Goal: Browse casually: Explore the website without a specific task or goal

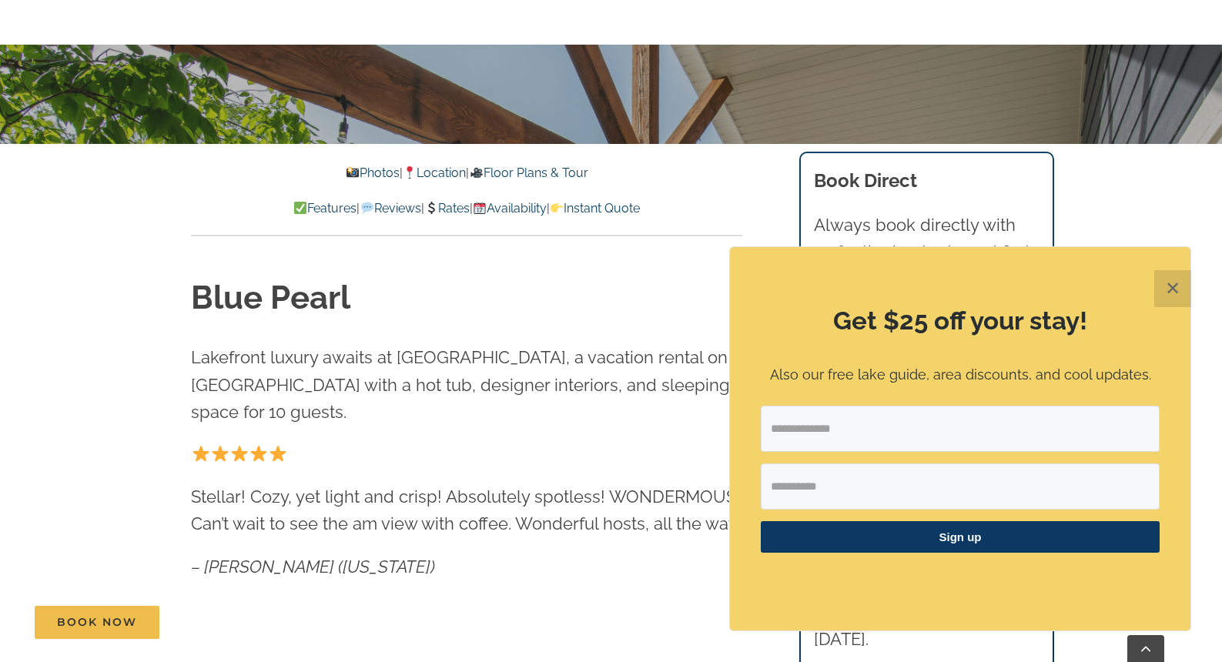
scroll to position [564, 0]
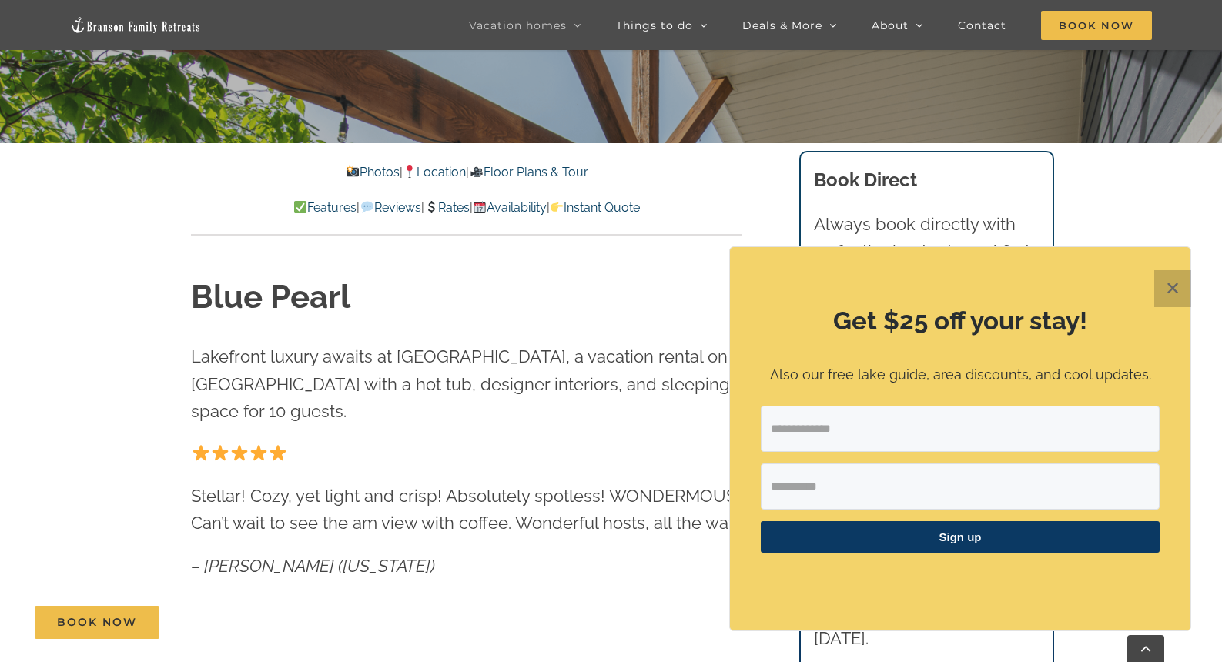
click at [1170, 293] on button "✕" at bounding box center [1172, 288] width 37 height 37
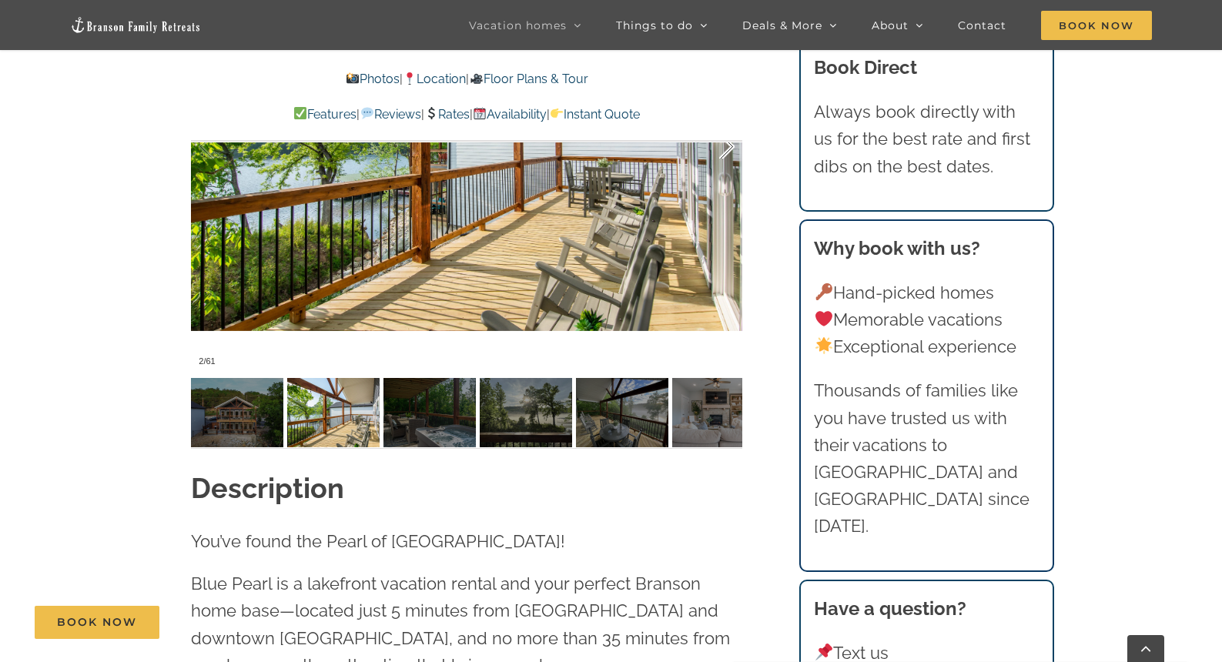
scroll to position [1252, 0]
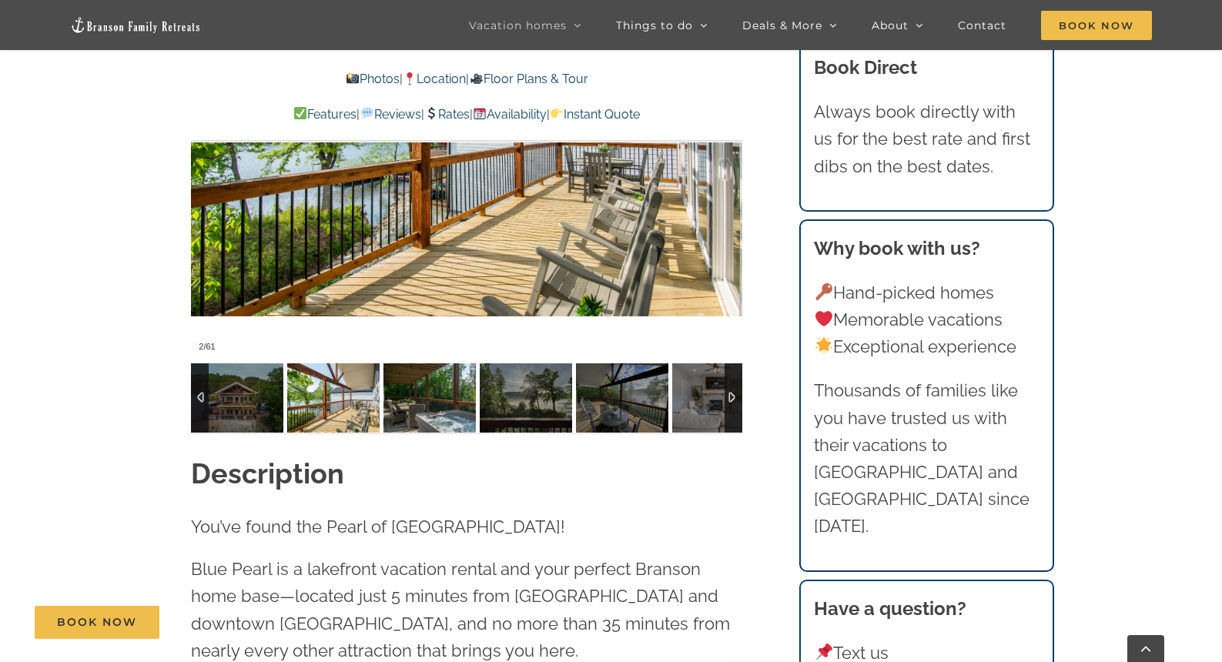
click at [435, 410] on img at bounding box center [429, 397] width 92 height 69
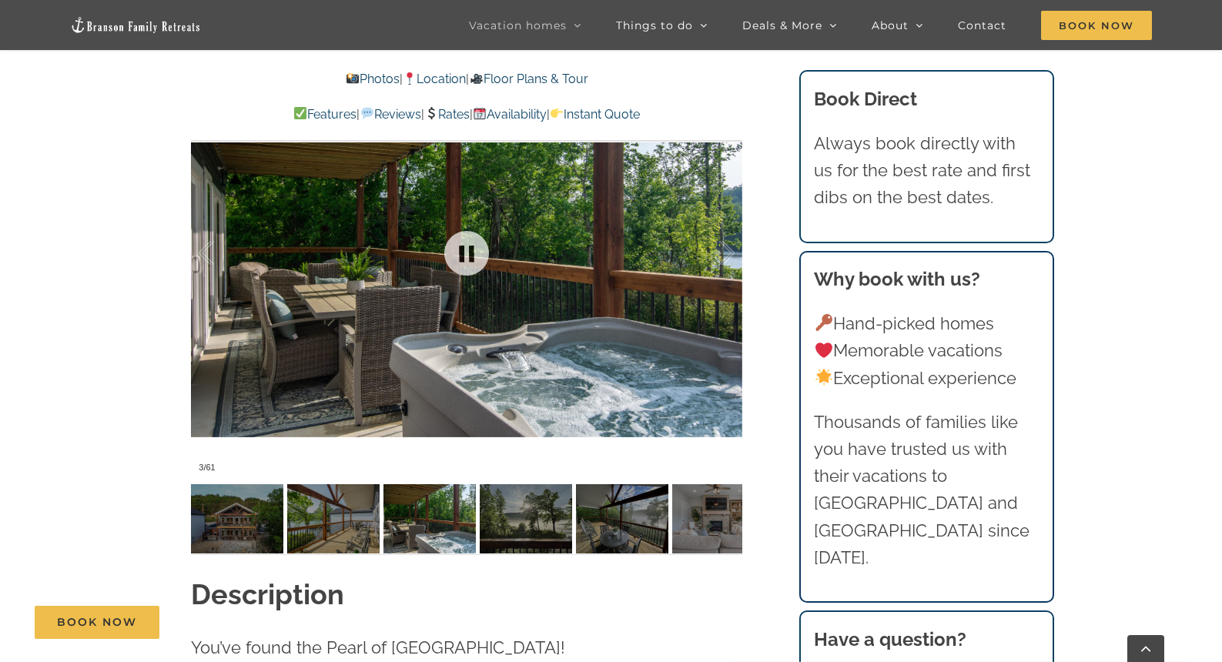
scroll to position [1134, 0]
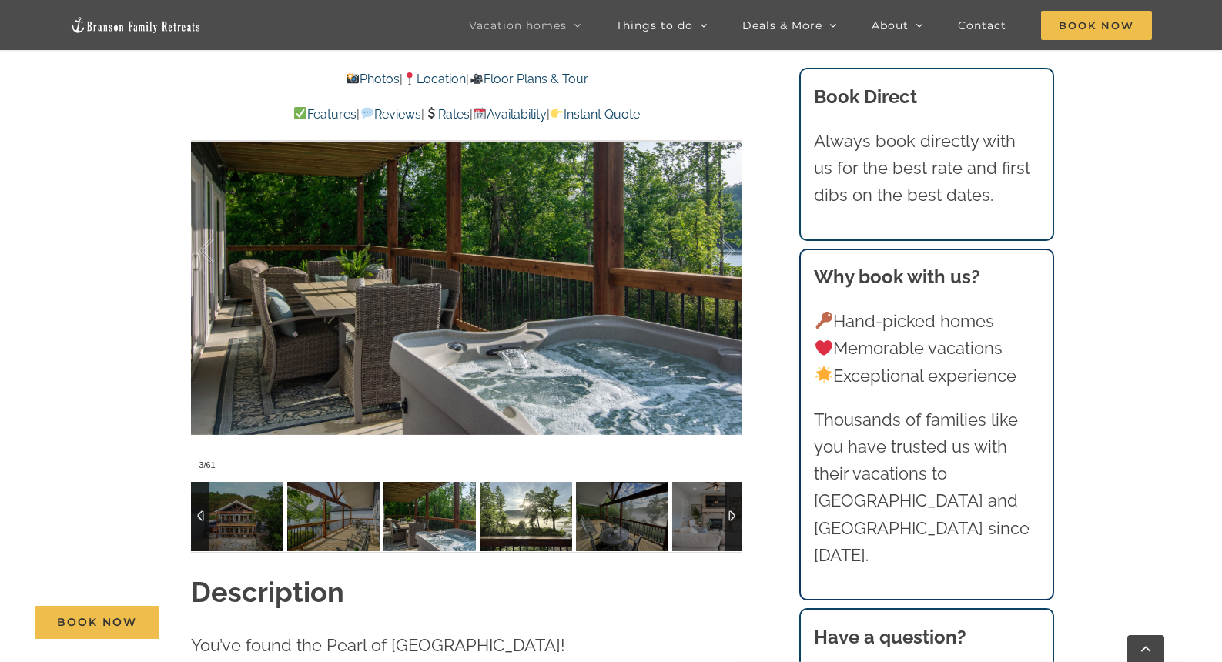
click at [507, 513] on img at bounding box center [526, 516] width 92 height 69
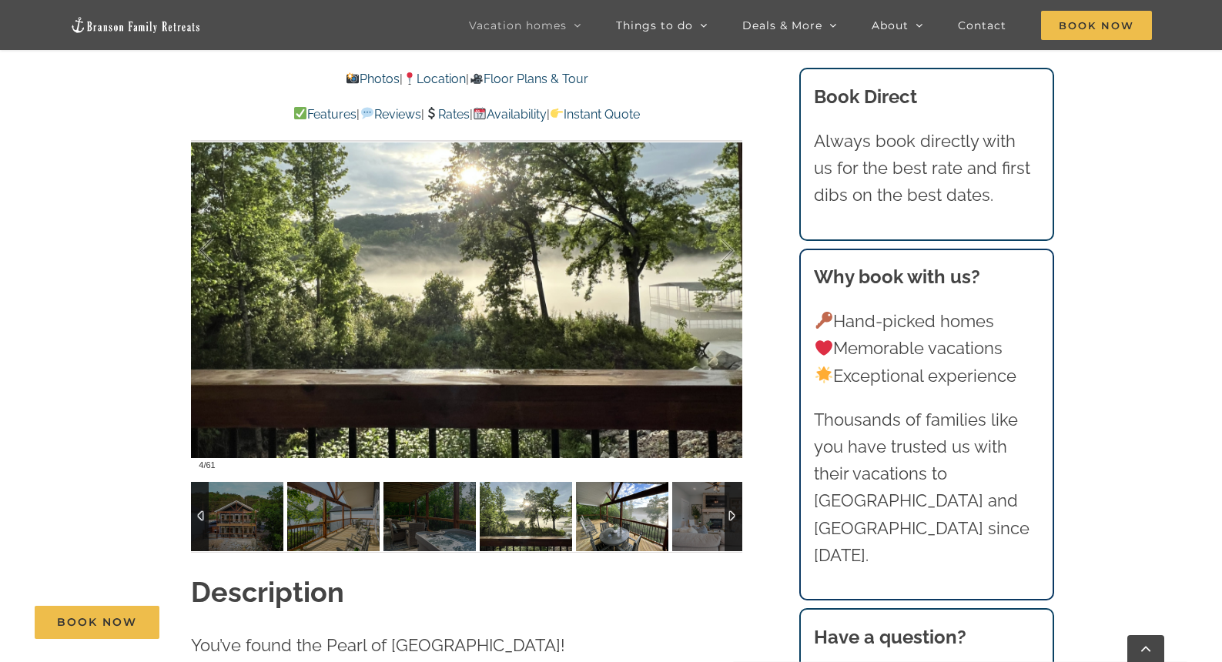
click at [591, 527] on img at bounding box center [622, 516] width 92 height 69
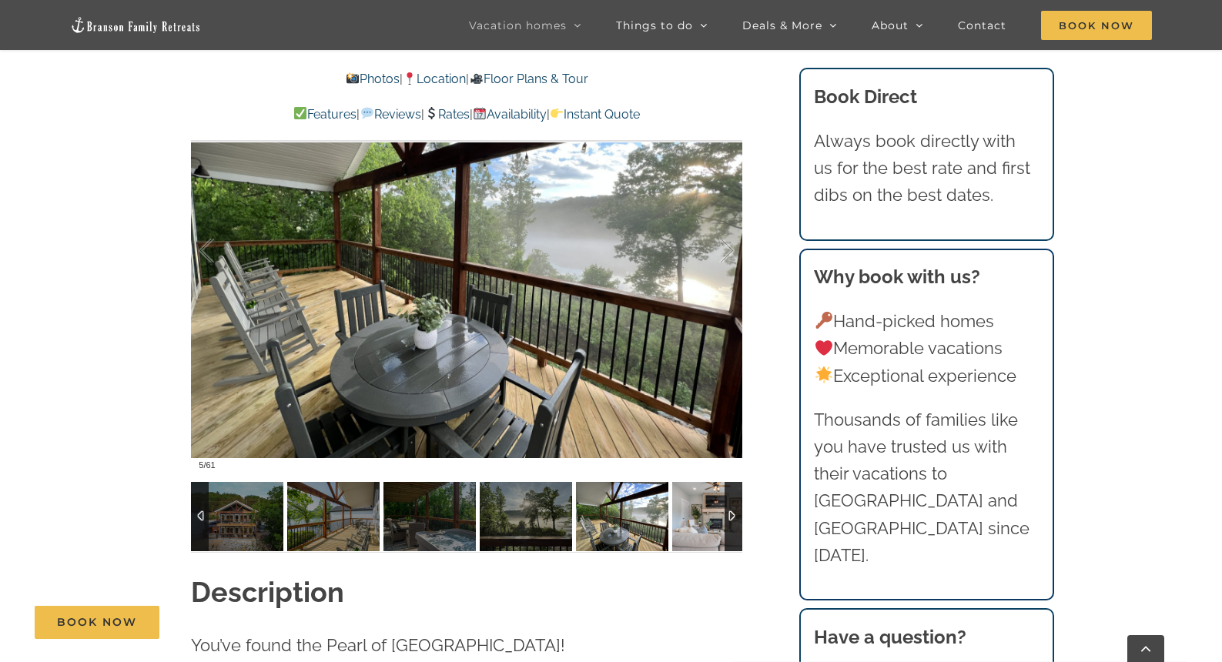
click at [690, 520] on img at bounding box center [718, 516] width 92 height 69
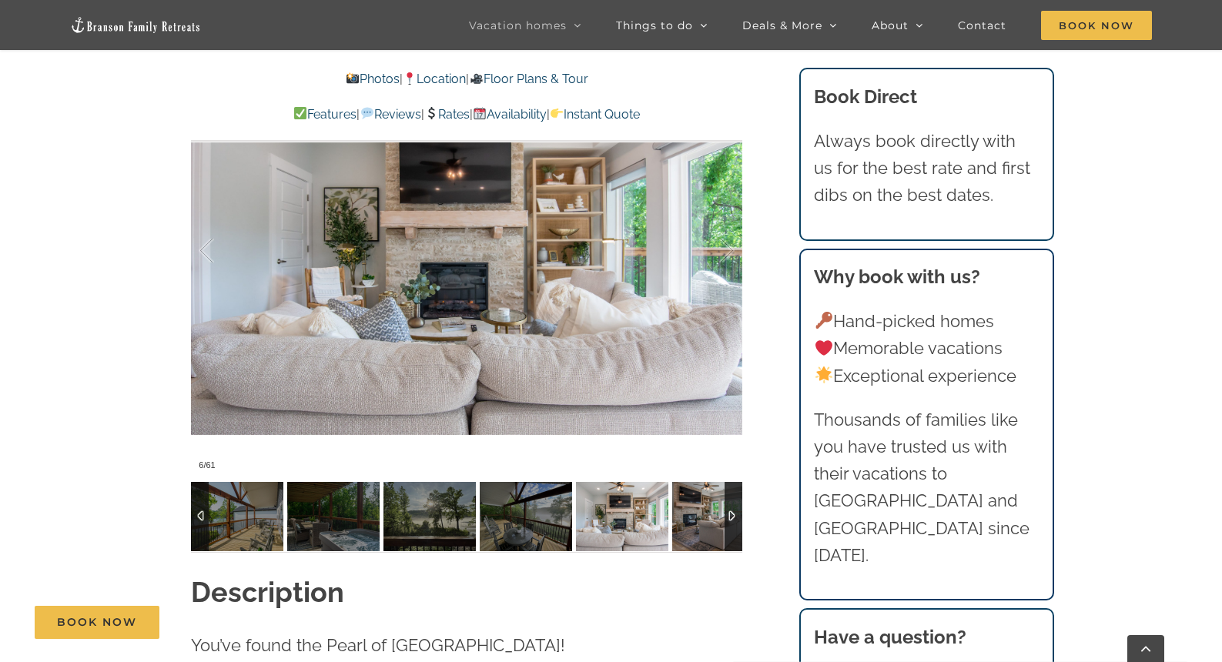
click at [695, 530] on img at bounding box center [718, 516] width 92 height 69
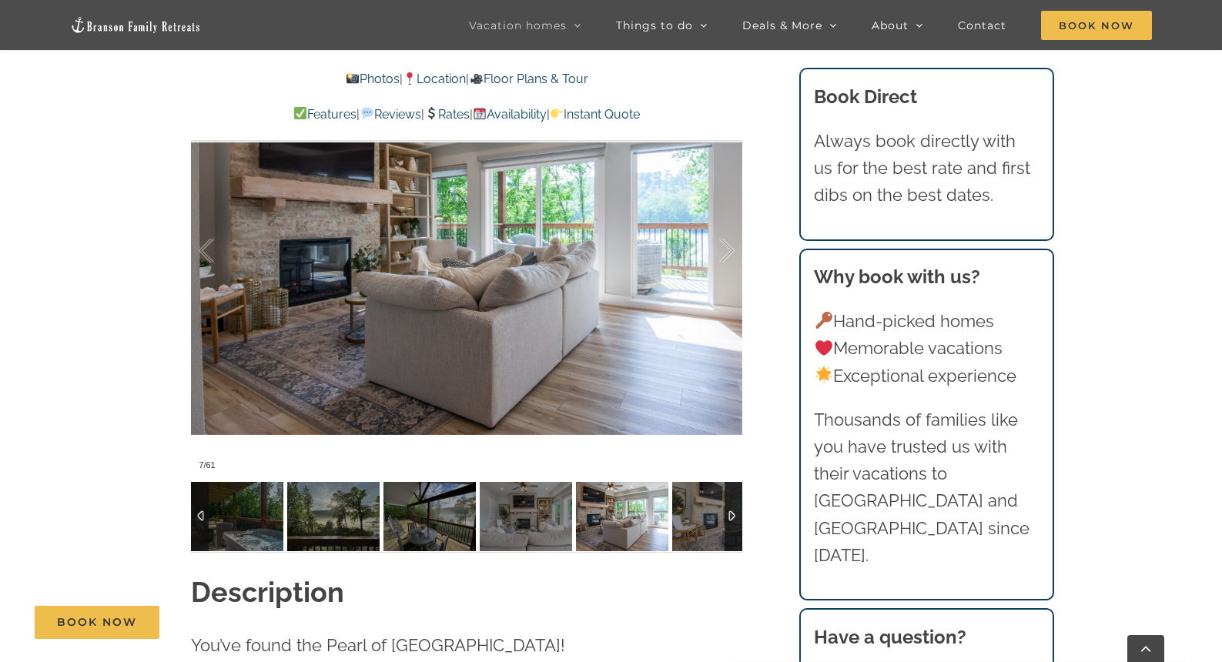
click at [735, 519] on div at bounding box center [734, 516] width 18 height 69
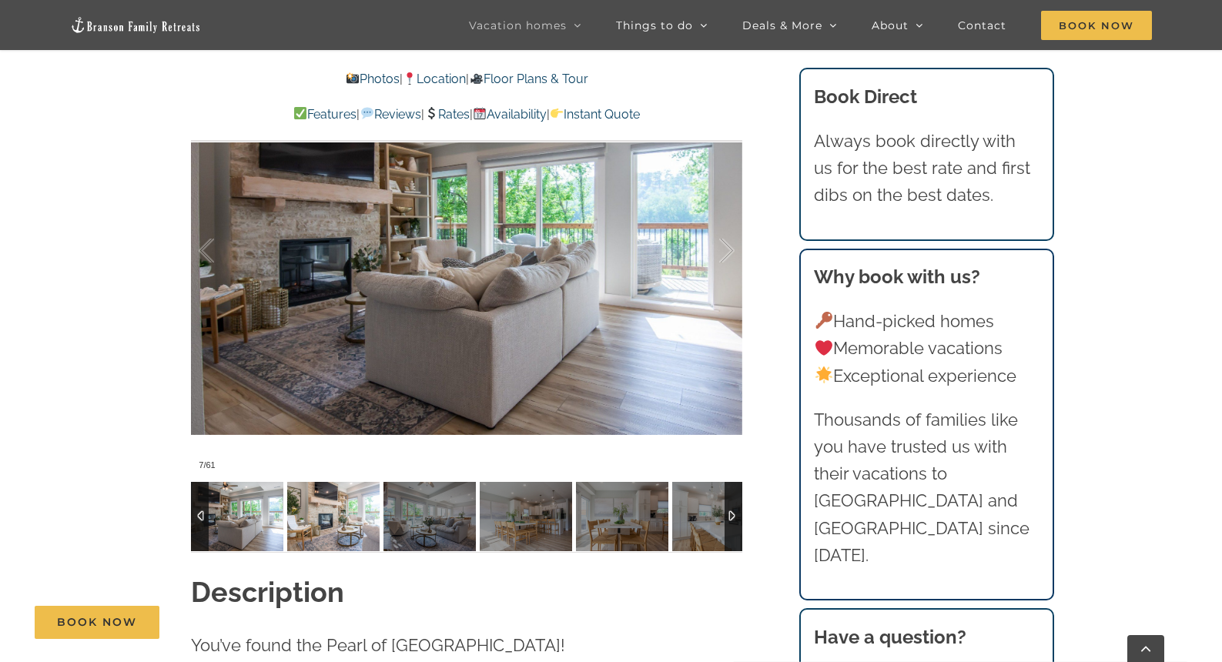
click at [318, 541] on img at bounding box center [333, 516] width 92 height 69
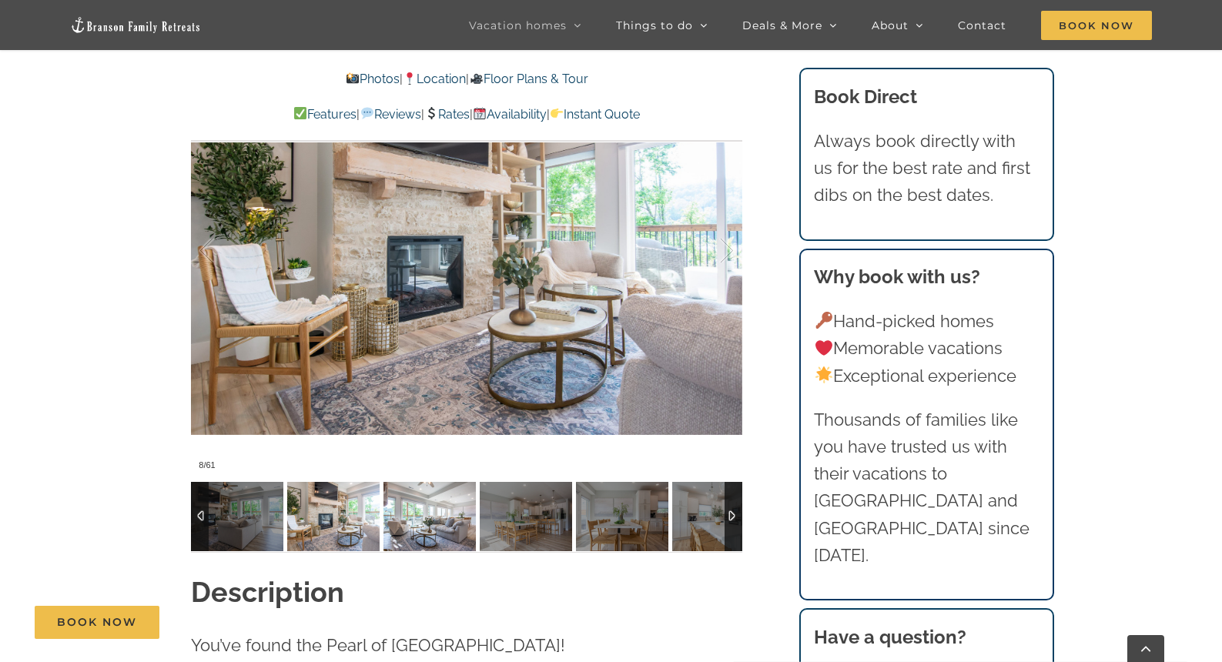
click at [417, 524] on img at bounding box center [429, 516] width 92 height 69
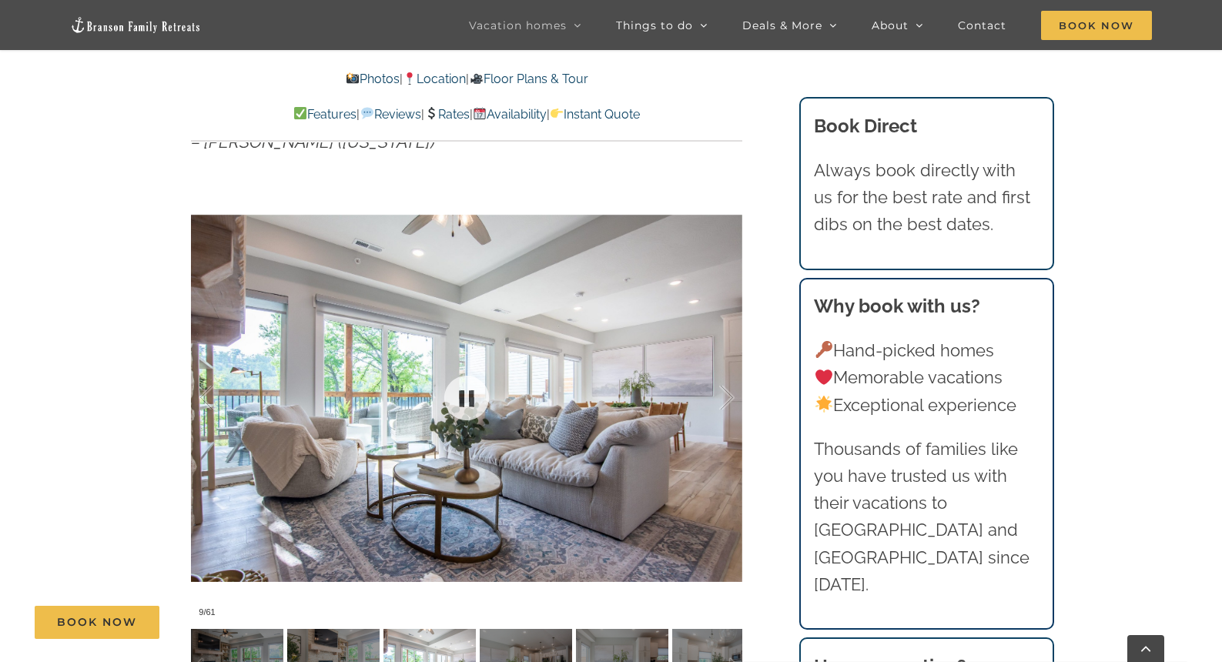
scroll to position [978, 0]
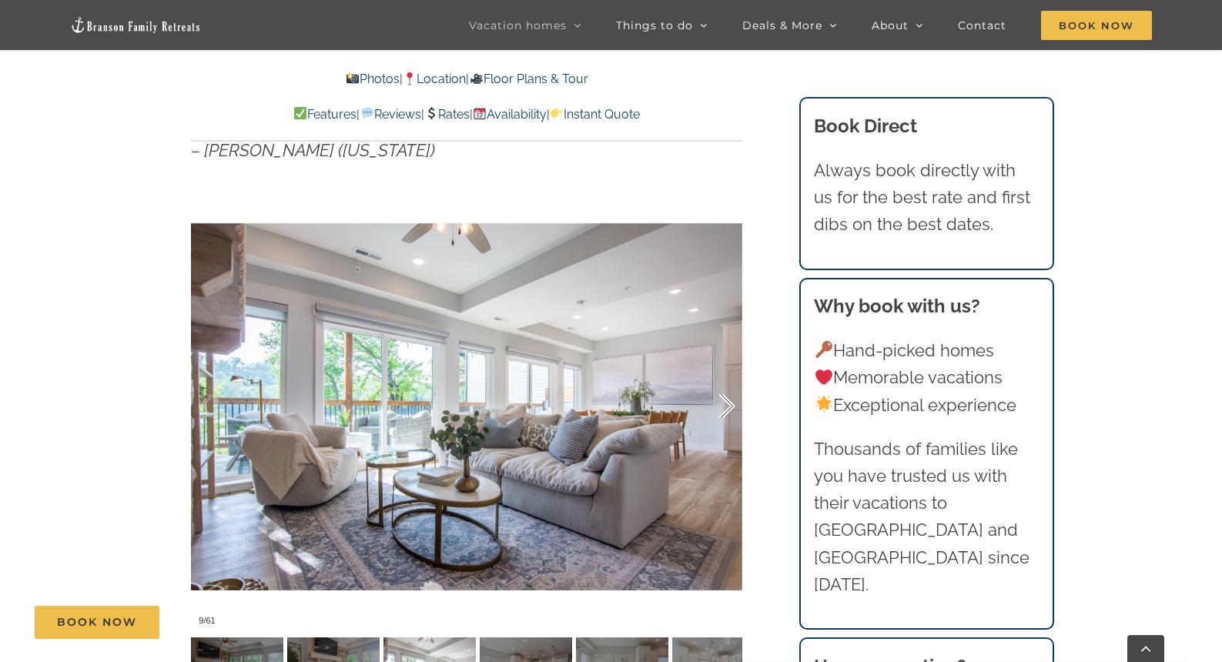
click at [731, 410] on div at bounding box center [711, 406] width 48 height 95
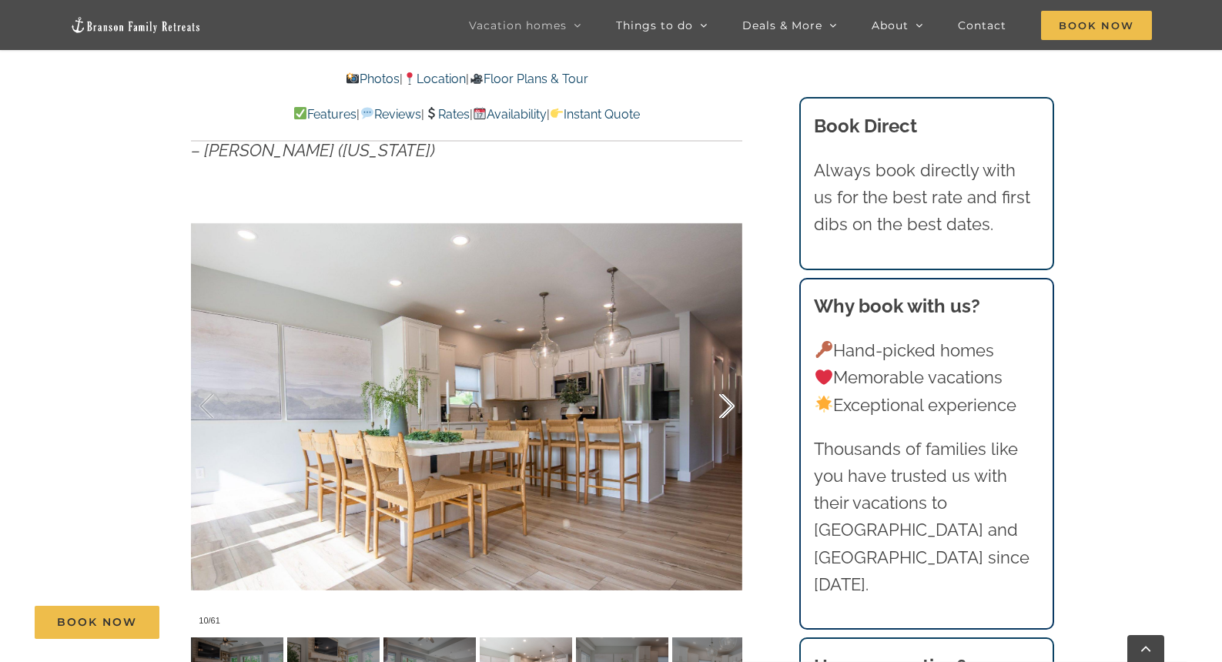
click at [731, 410] on div at bounding box center [711, 406] width 48 height 95
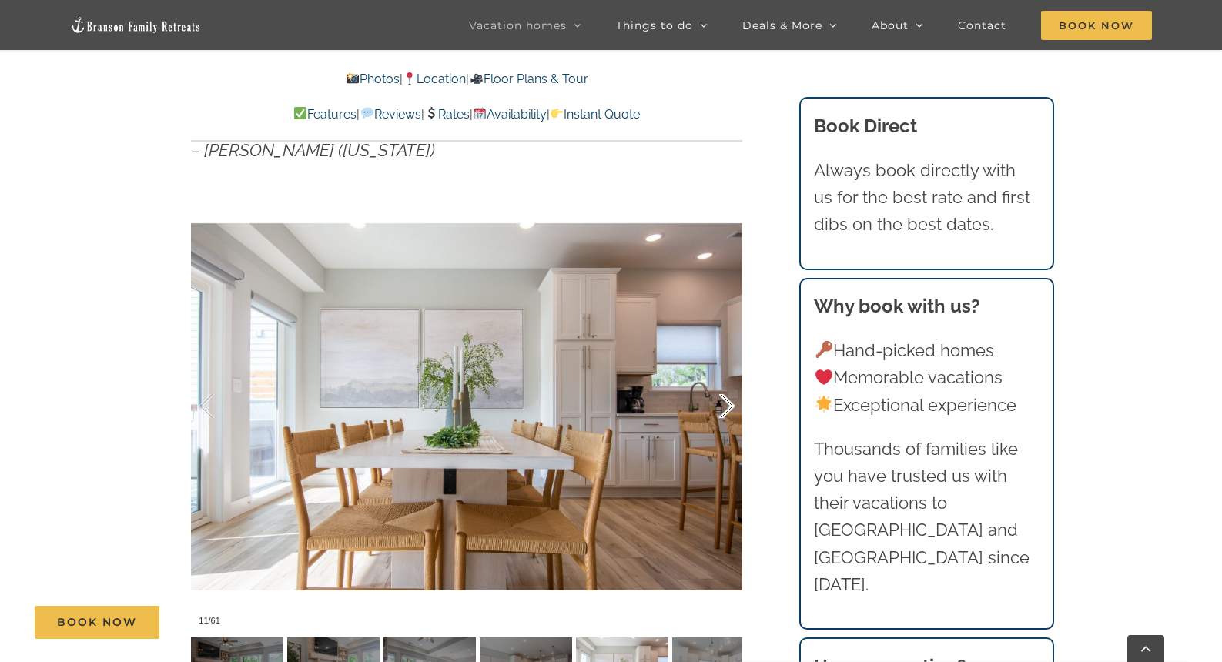
click at [731, 410] on div at bounding box center [711, 406] width 48 height 95
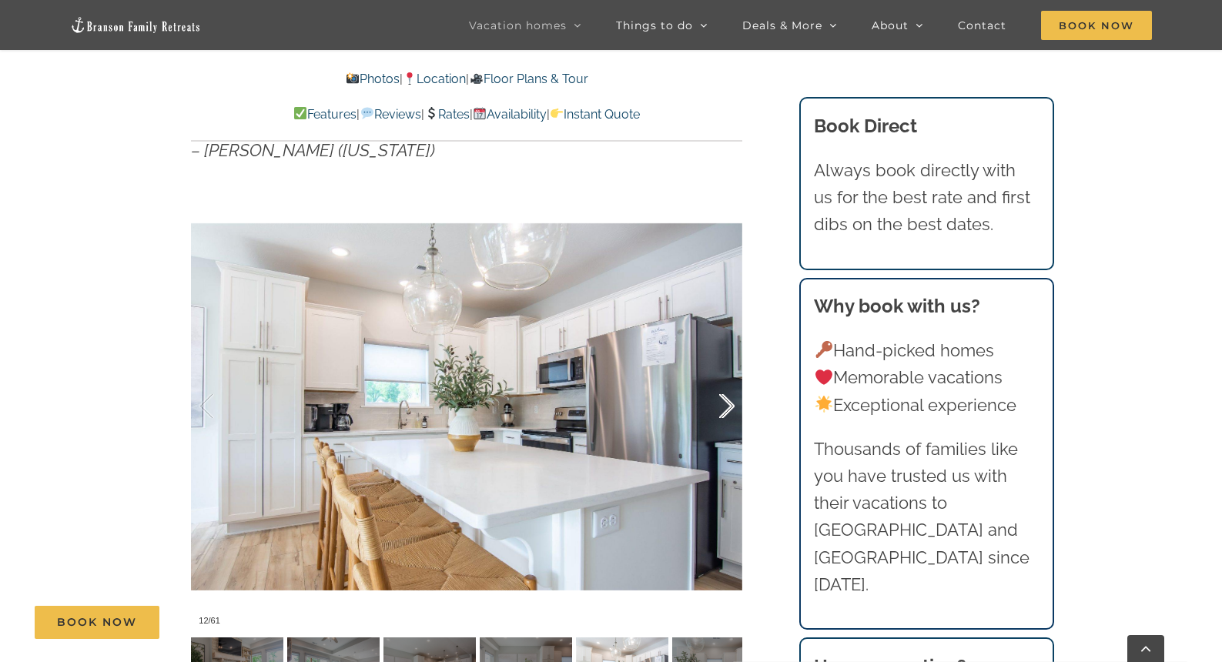
click at [731, 410] on div at bounding box center [711, 406] width 48 height 95
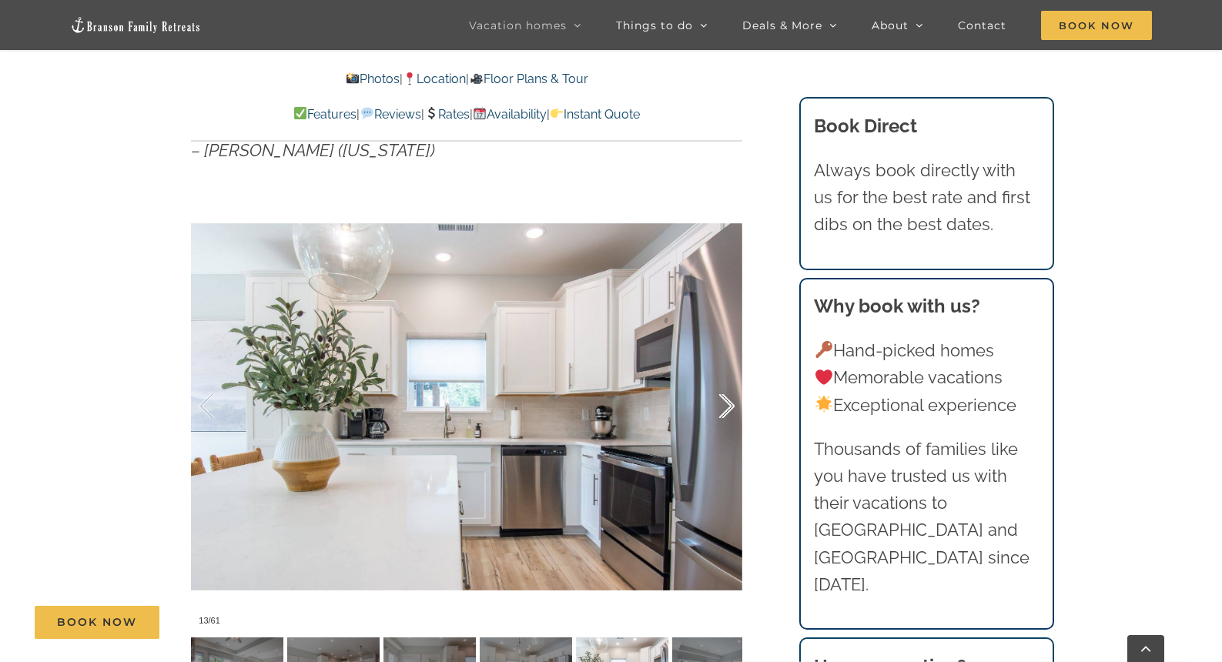
click at [731, 410] on div at bounding box center [711, 406] width 48 height 95
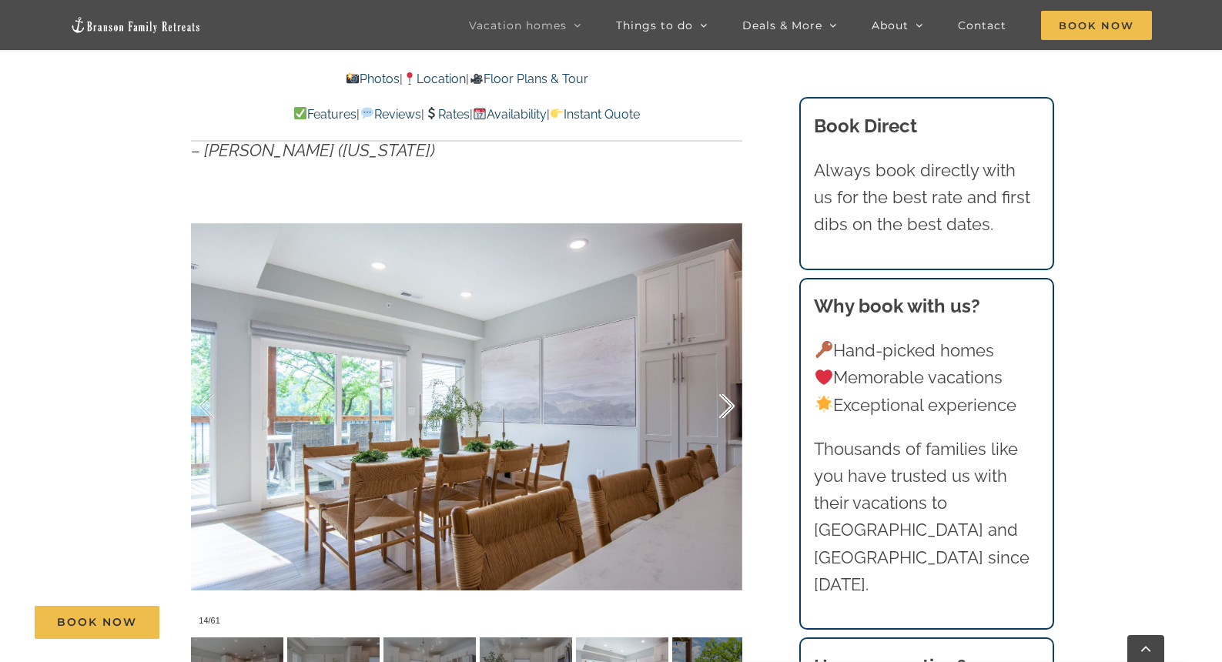
click at [731, 410] on div at bounding box center [711, 406] width 48 height 95
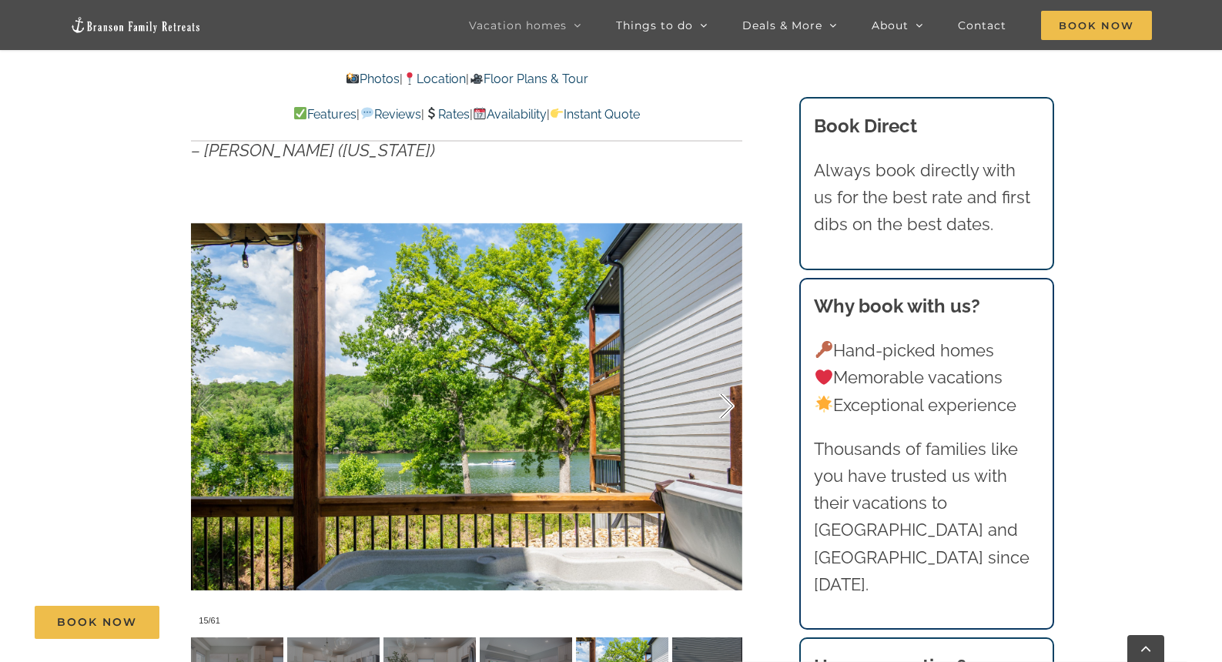
click at [731, 410] on div at bounding box center [711, 406] width 48 height 95
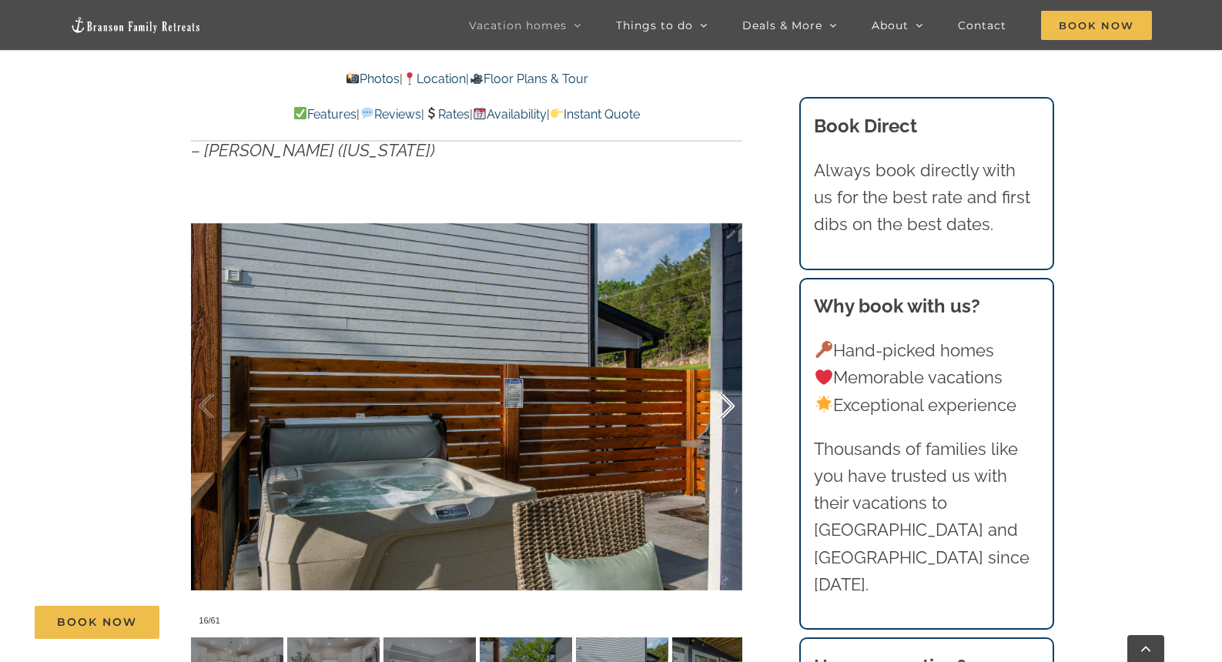
click at [731, 410] on div at bounding box center [711, 406] width 48 height 95
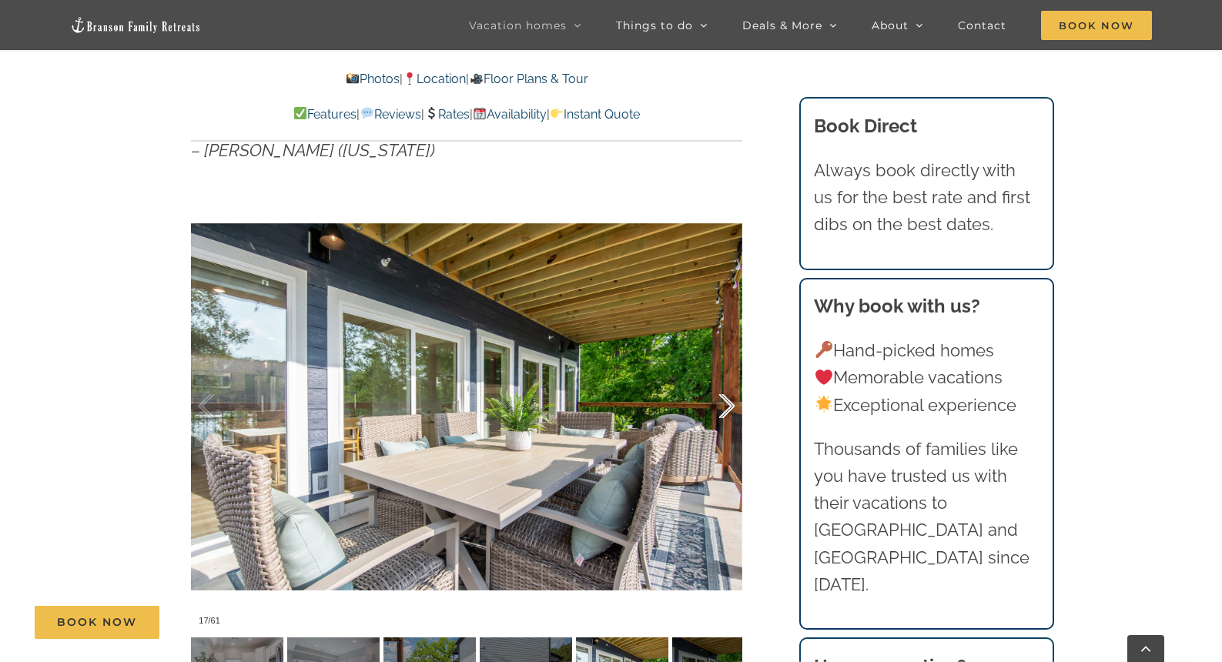
click at [731, 410] on div at bounding box center [711, 406] width 48 height 95
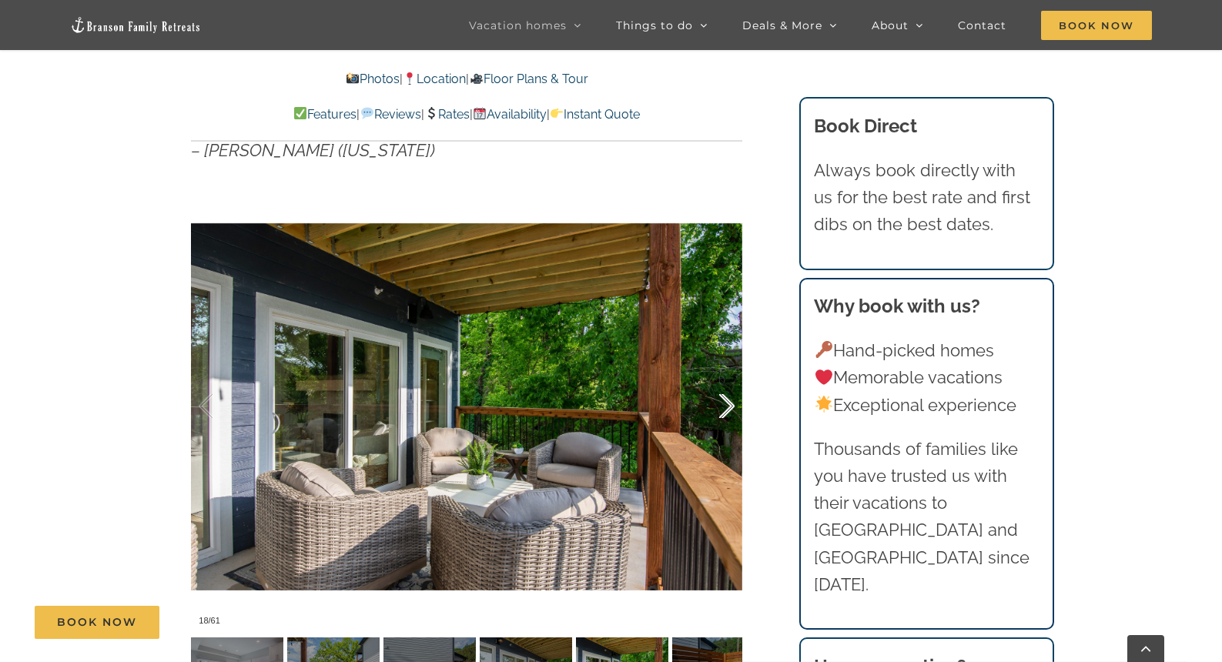
click at [731, 410] on div at bounding box center [711, 406] width 48 height 95
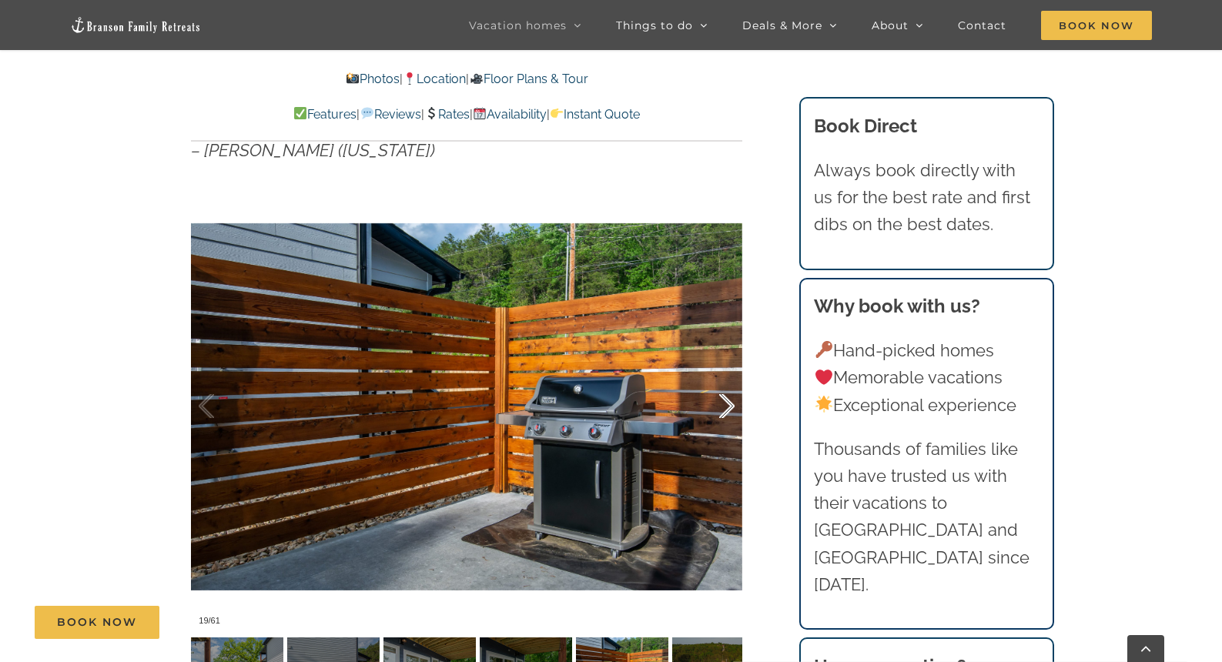
click at [731, 410] on div at bounding box center [711, 406] width 48 height 95
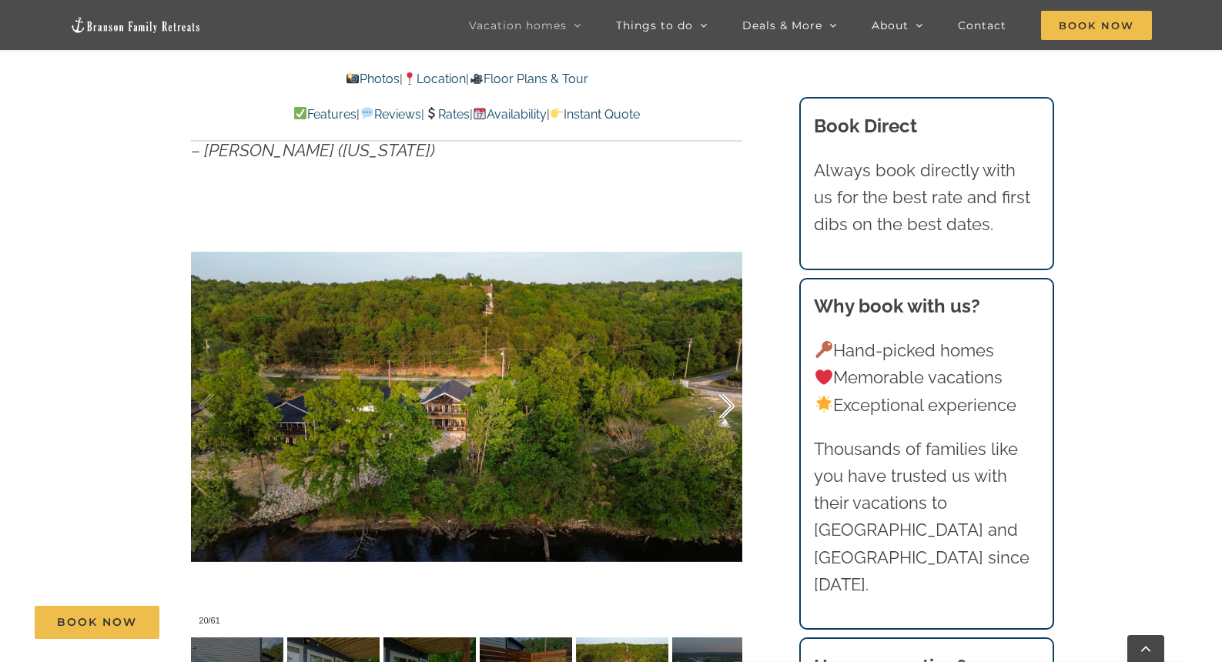
click at [731, 410] on div at bounding box center [711, 406] width 48 height 95
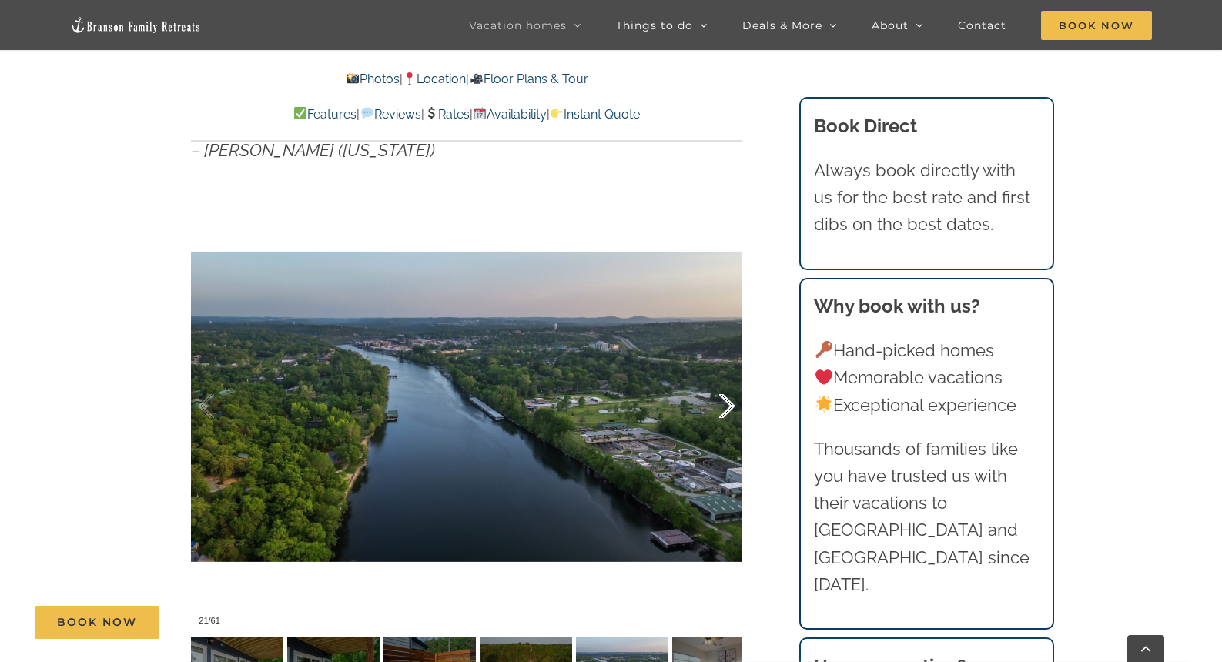
click at [731, 410] on div at bounding box center [711, 406] width 48 height 95
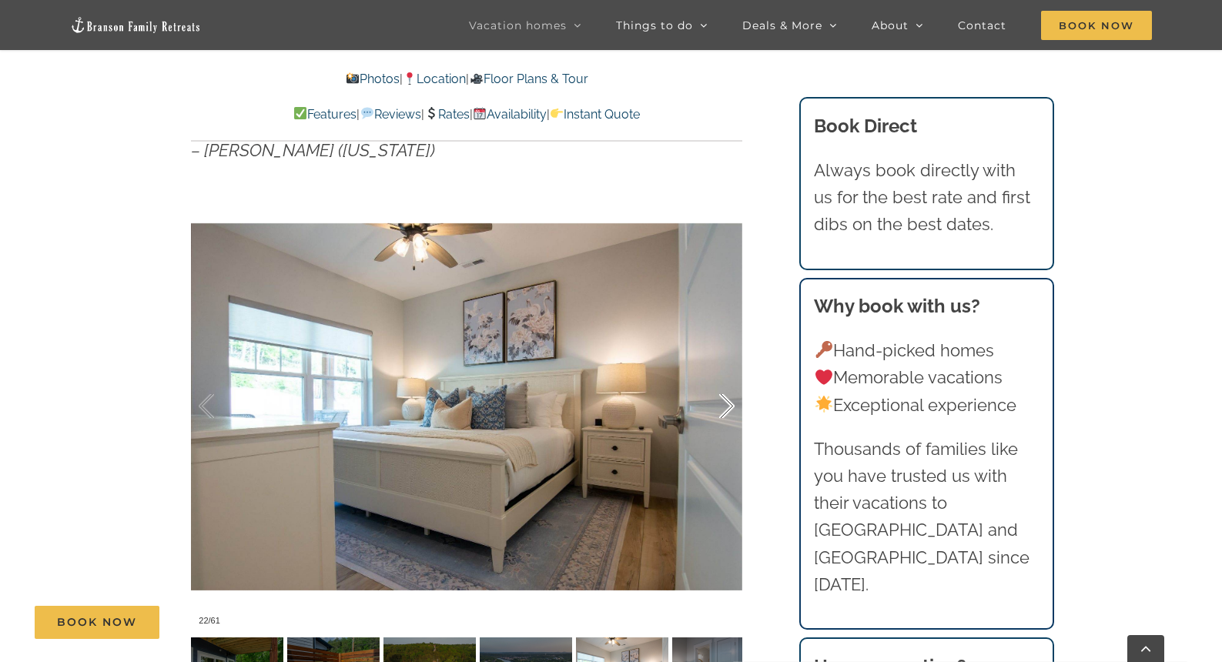
click at [731, 410] on div at bounding box center [711, 406] width 48 height 95
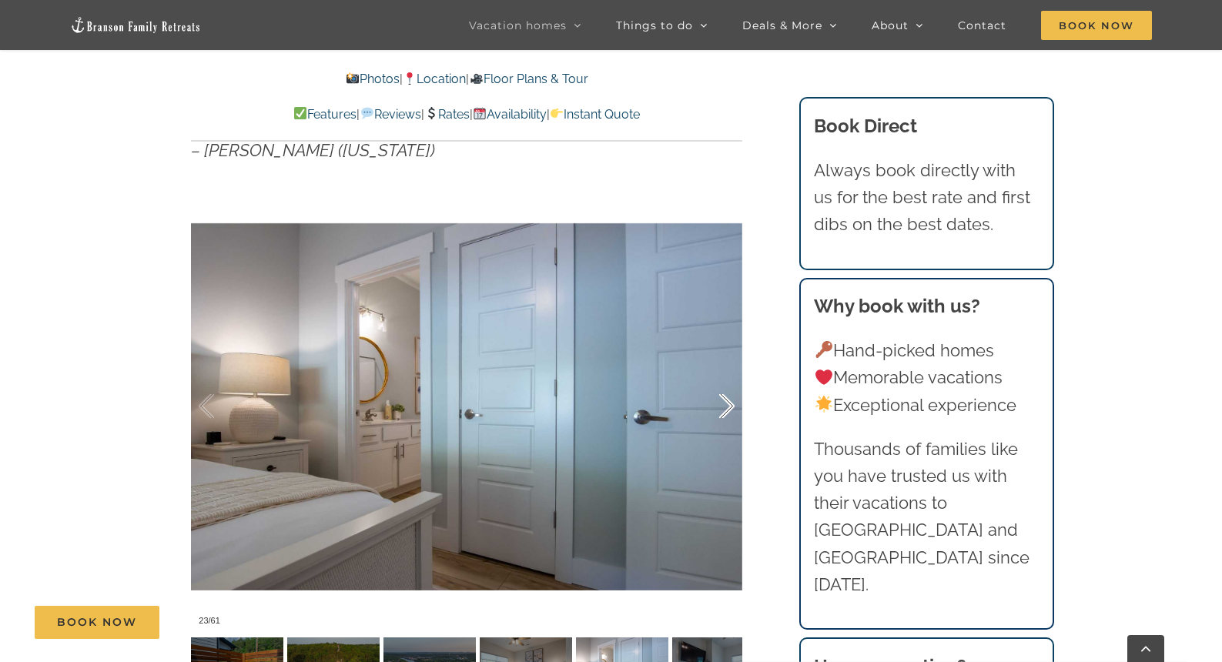
click at [731, 410] on div at bounding box center [711, 406] width 48 height 95
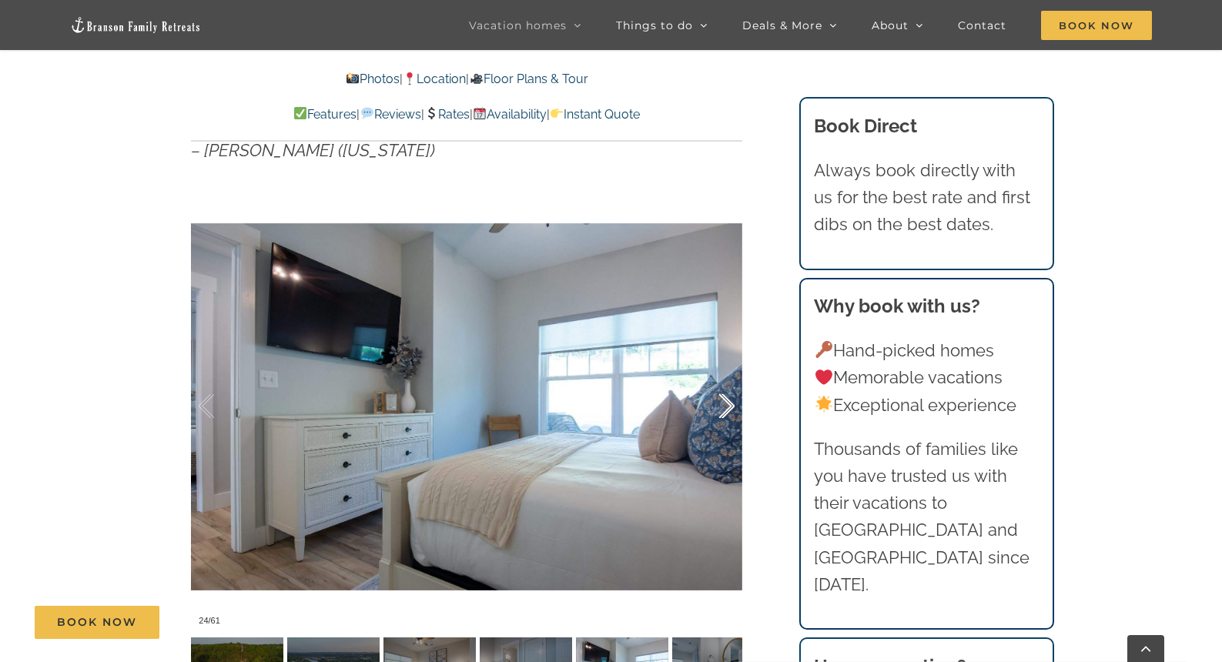
click at [731, 410] on div at bounding box center [711, 406] width 48 height 95
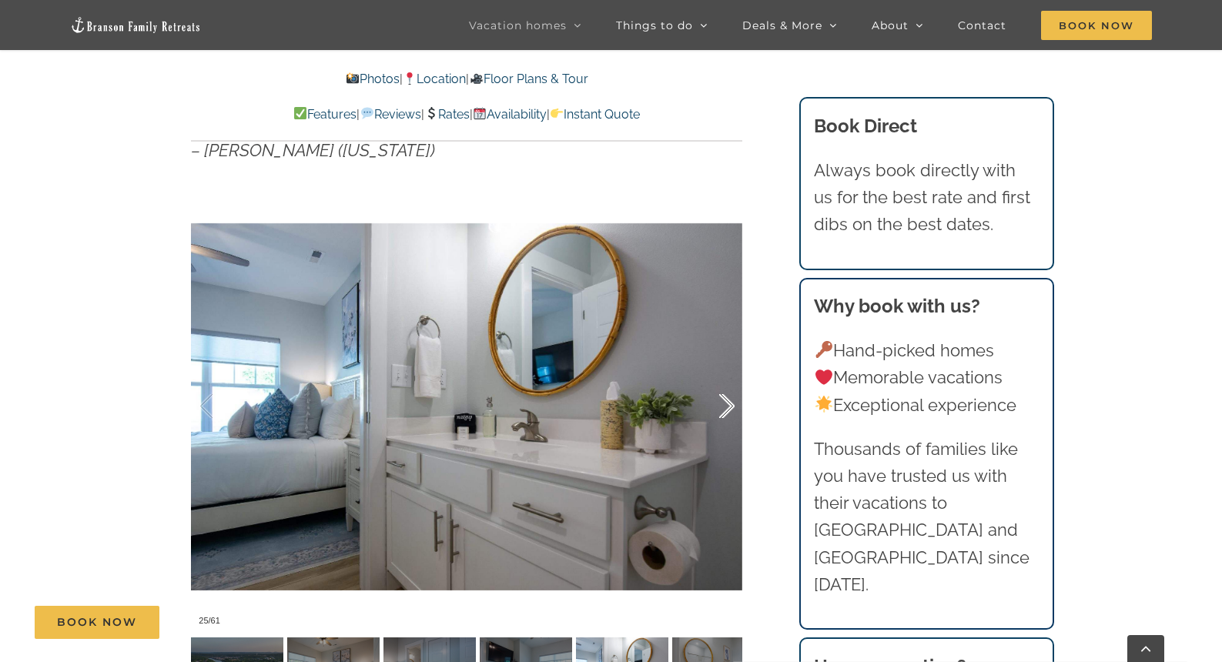
click at [731, 410] on div at bounding box center [711, 406] width 48 height 95
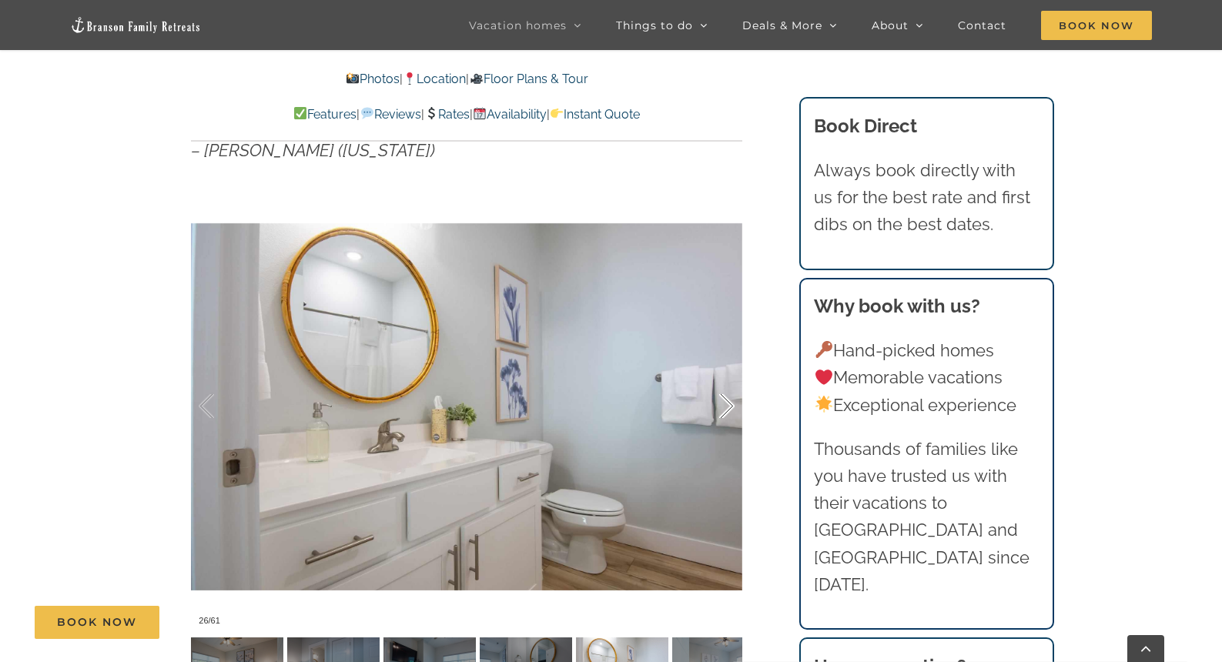
click at [731, 410] on div at bounding box center [711, 406] width 48 height 95
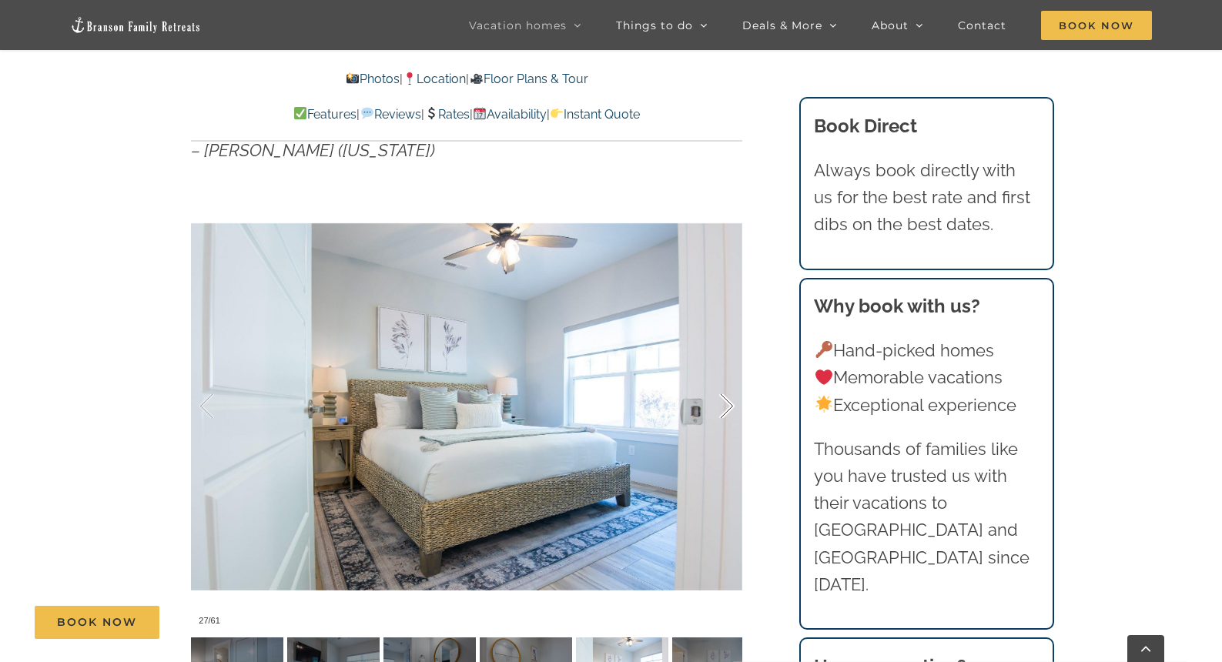
click at [731, 410] on div at bounding box center [711, 406] width 48 height 95
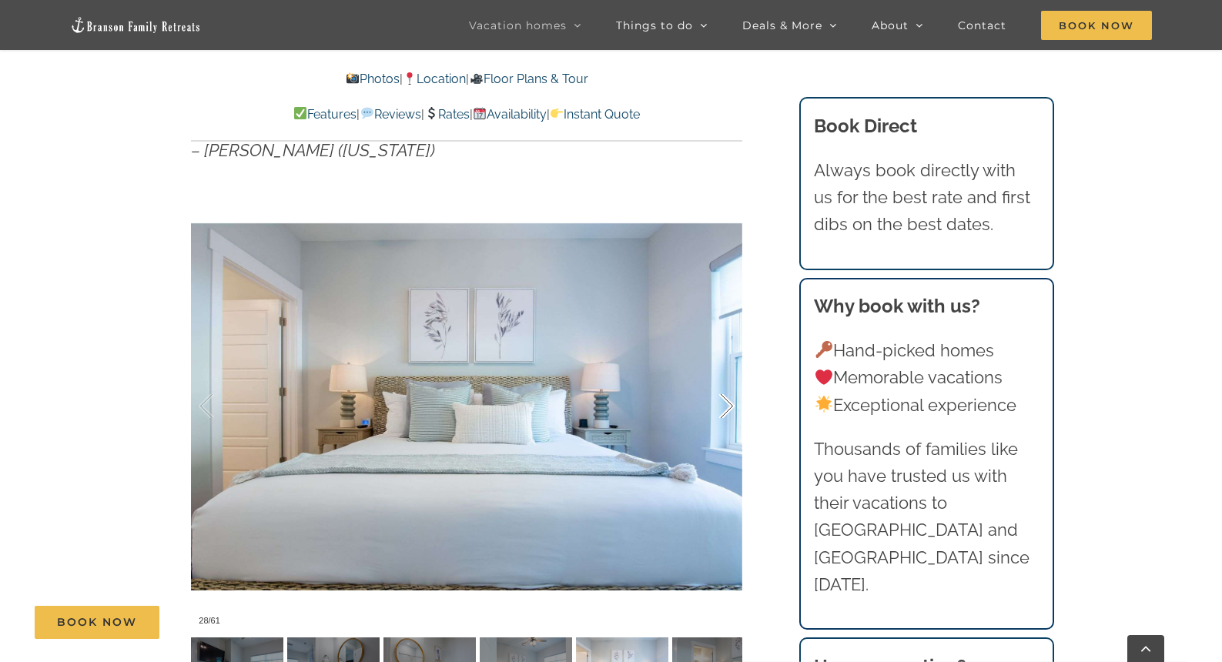
click at [731, 410] on div at bounding box center [711, 406] width 48 height 95
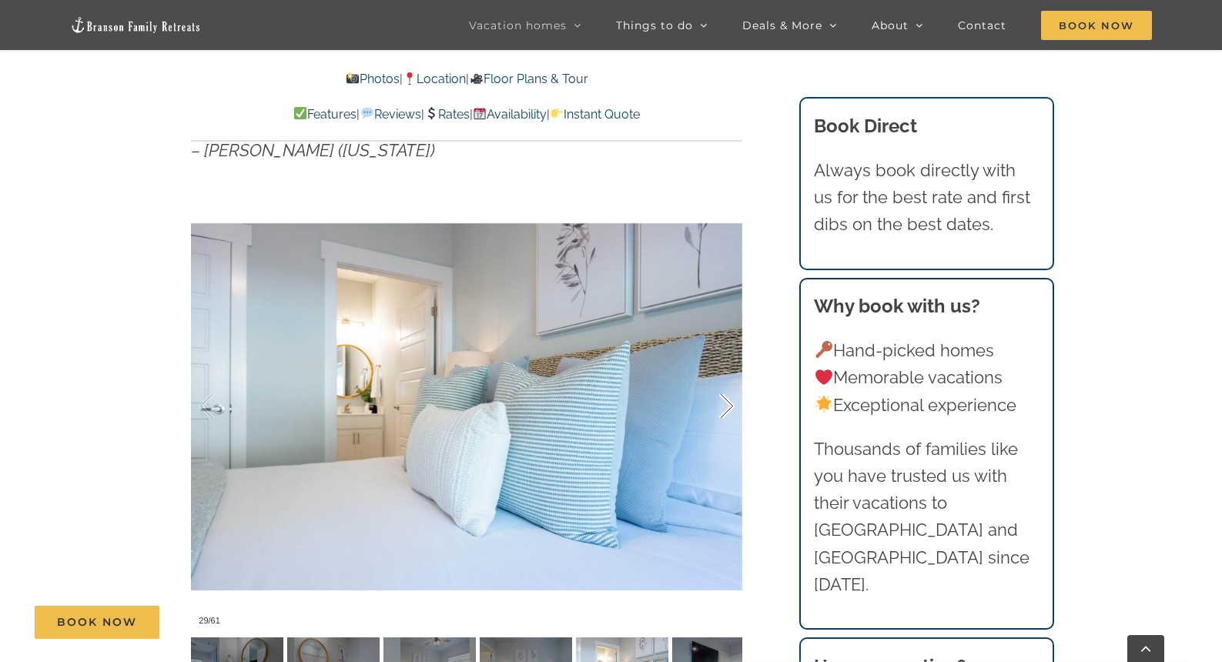
click at [731, 410] on div at bounding box center [711, 406] width 48 height 95
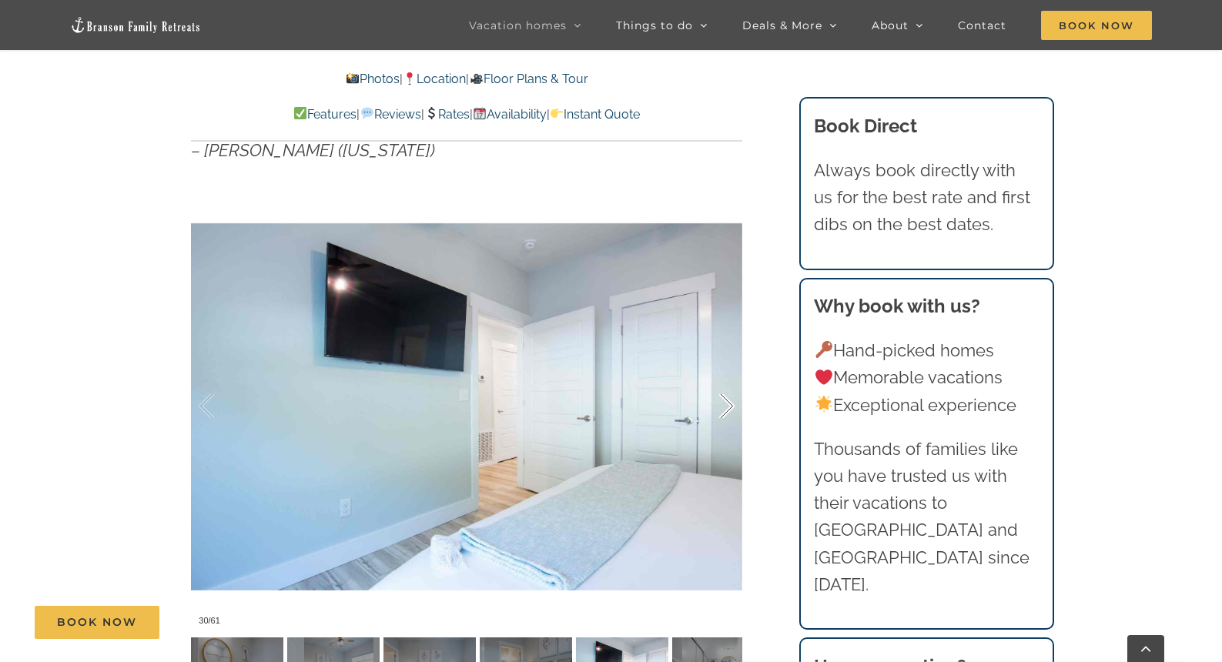
click at [731, 410] on div at bounding box center [711, 406] width 48 height 95
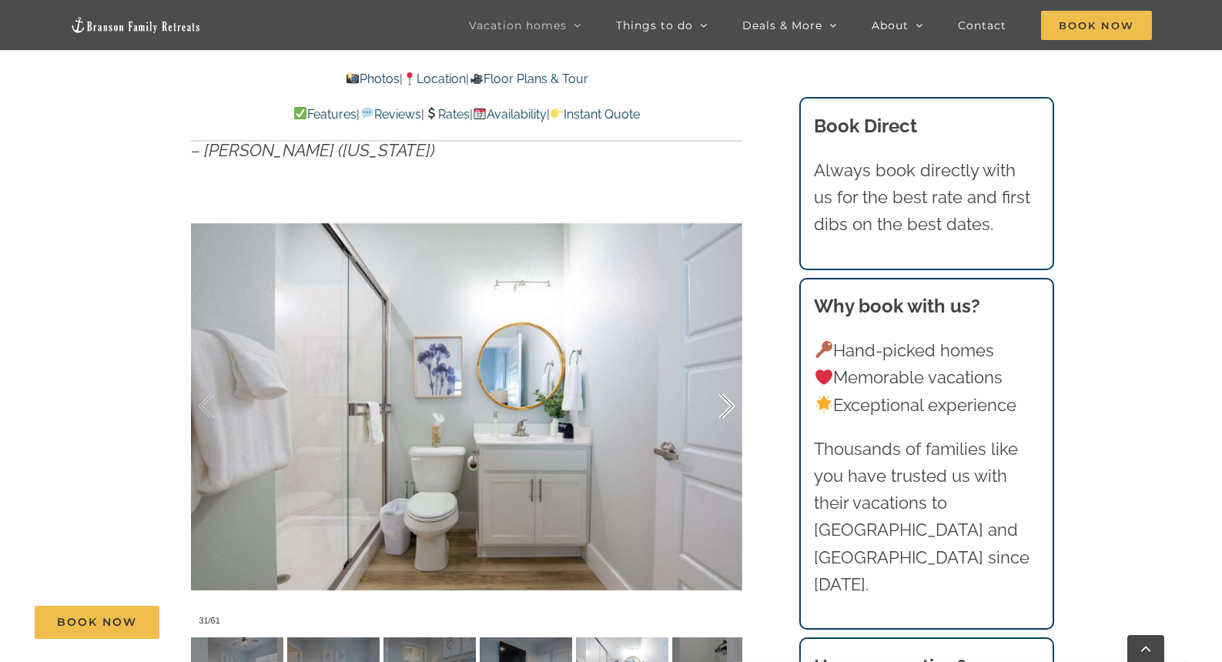
click at [731, 410] on div at bounding box center [711, 406] width 48 height 95
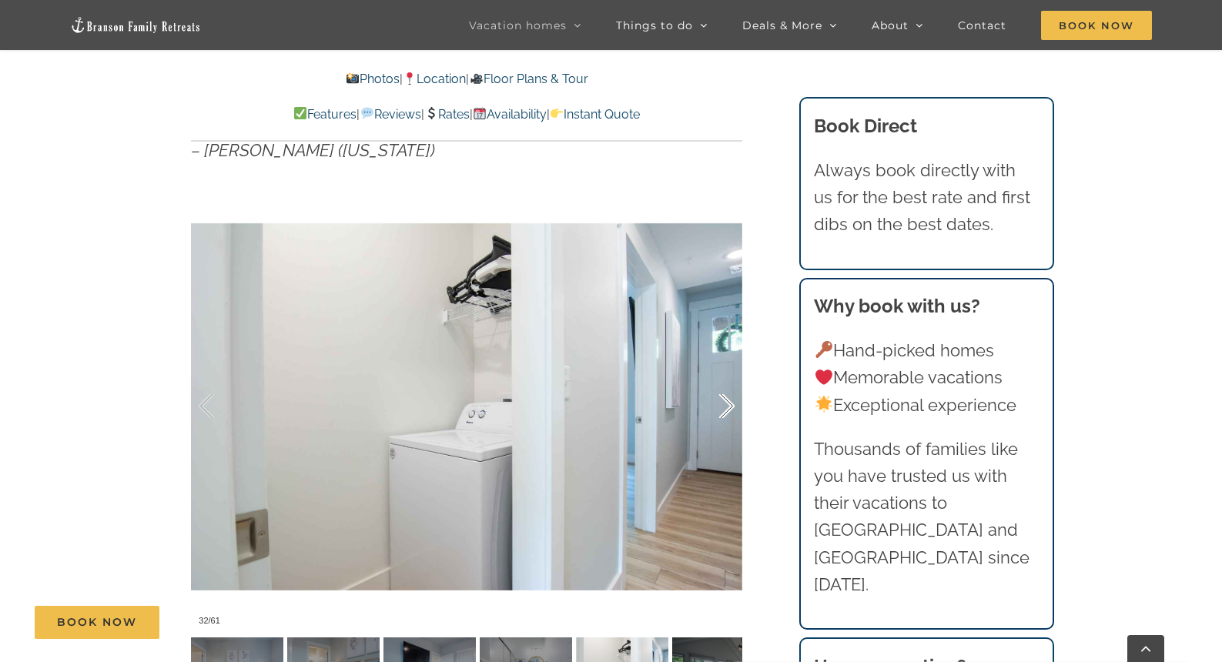
click at [731, 410] on div at bounding box center [711, 406] width 48 height 95
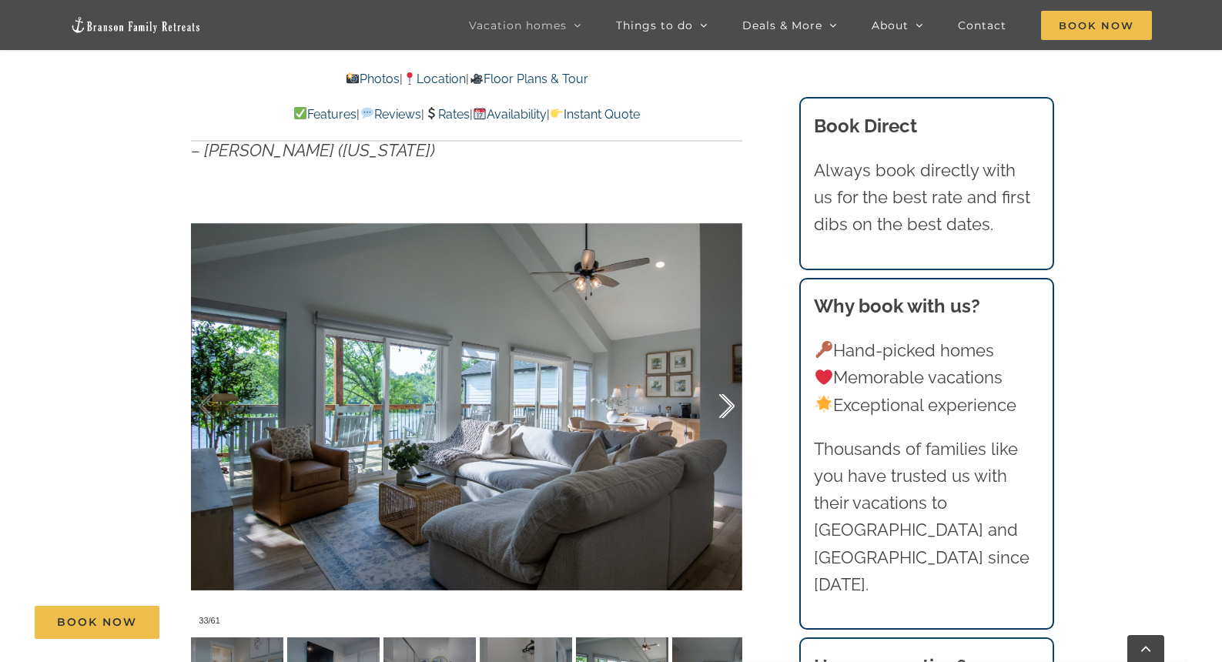
click at [731, 410] on div at bounding box center [711, 406] width 48 height 95
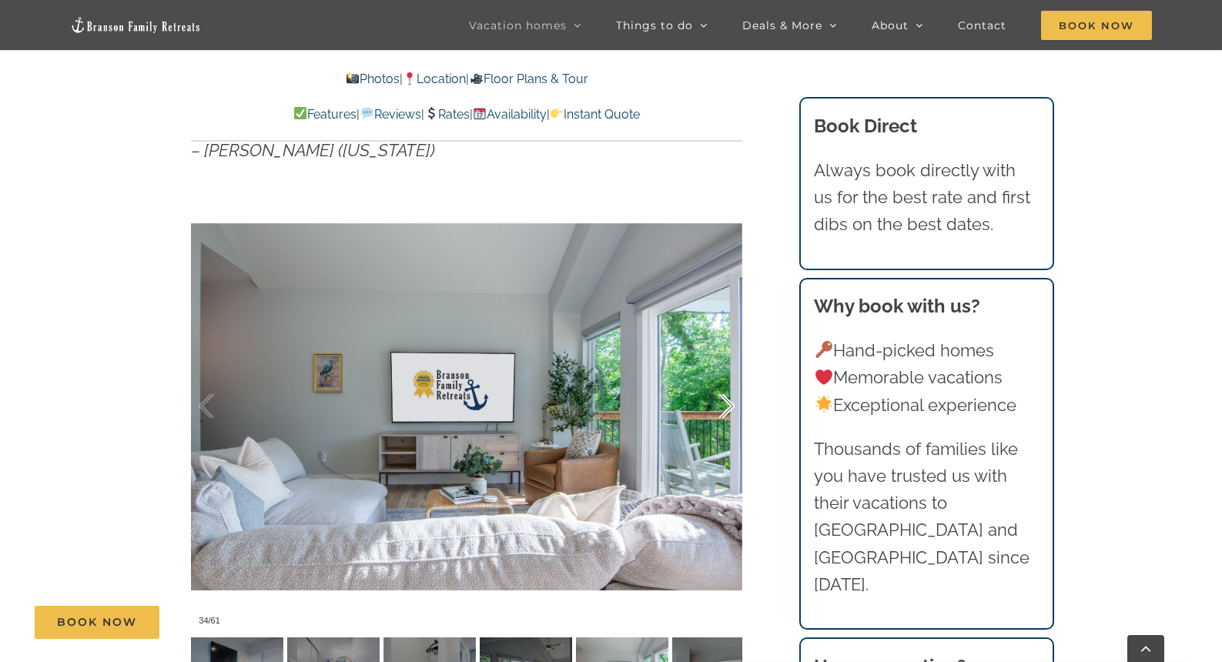
click at [731, 410] on div at bounding box center [711, 406] width 48 height 95
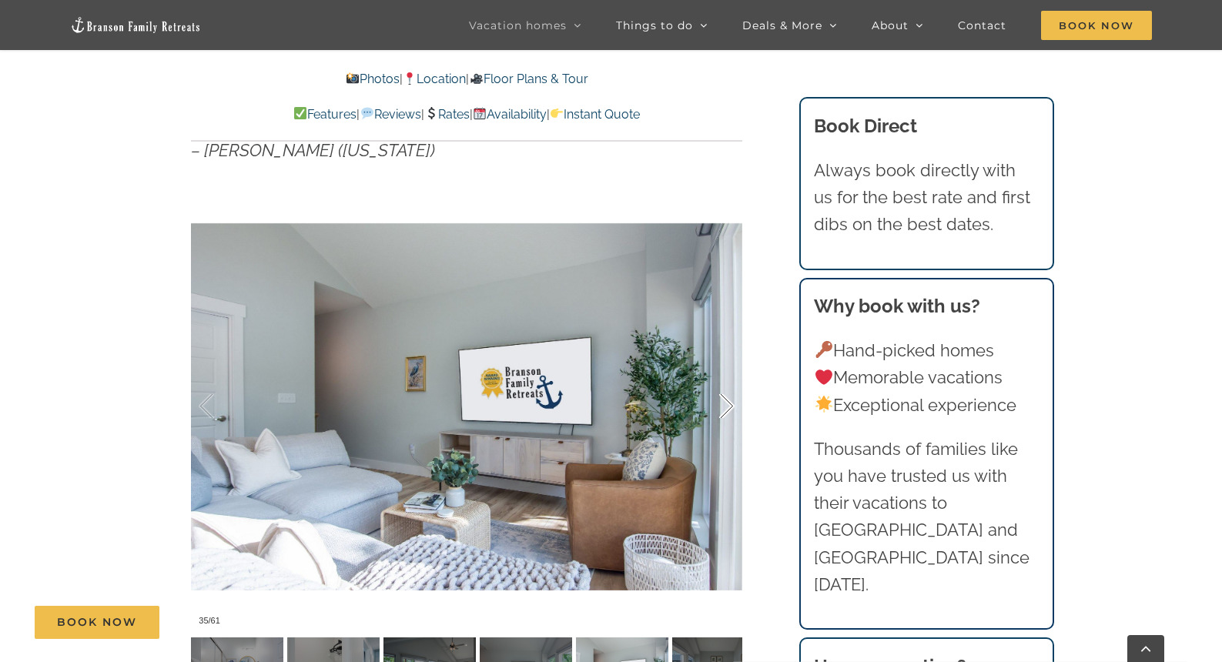
click at [731, 410] on div at bounding box center [711, 406] width 48 height 95
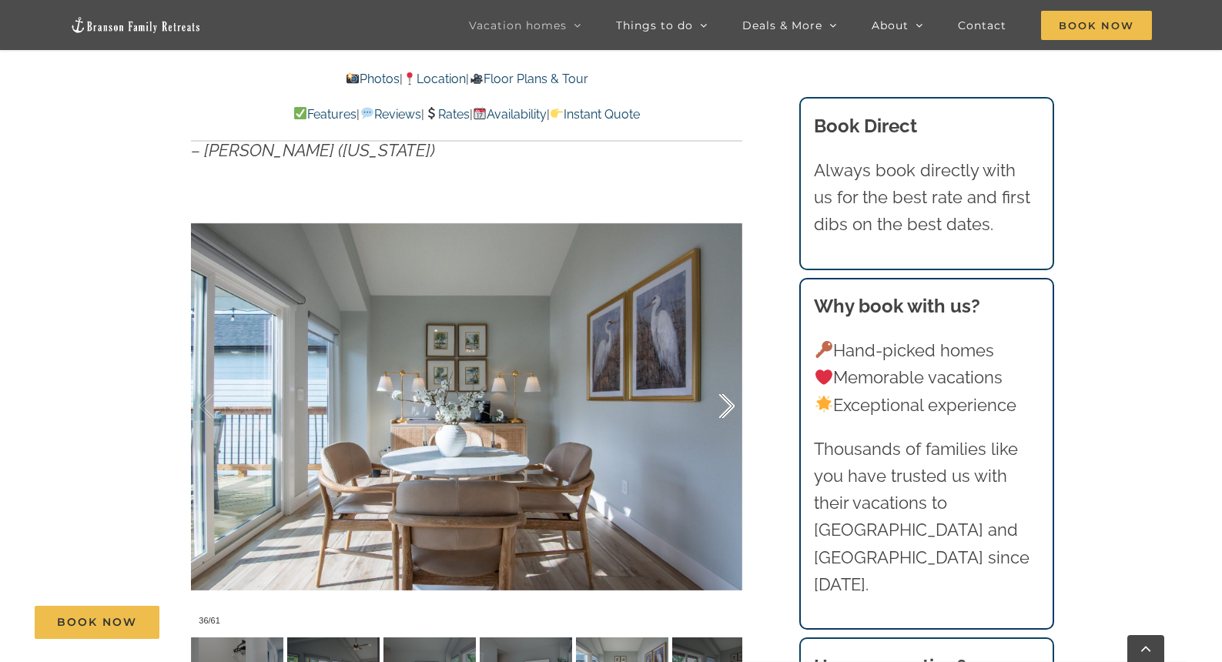
click at [731, 410] on div at bounding box center [711, 406] width 48 height 95
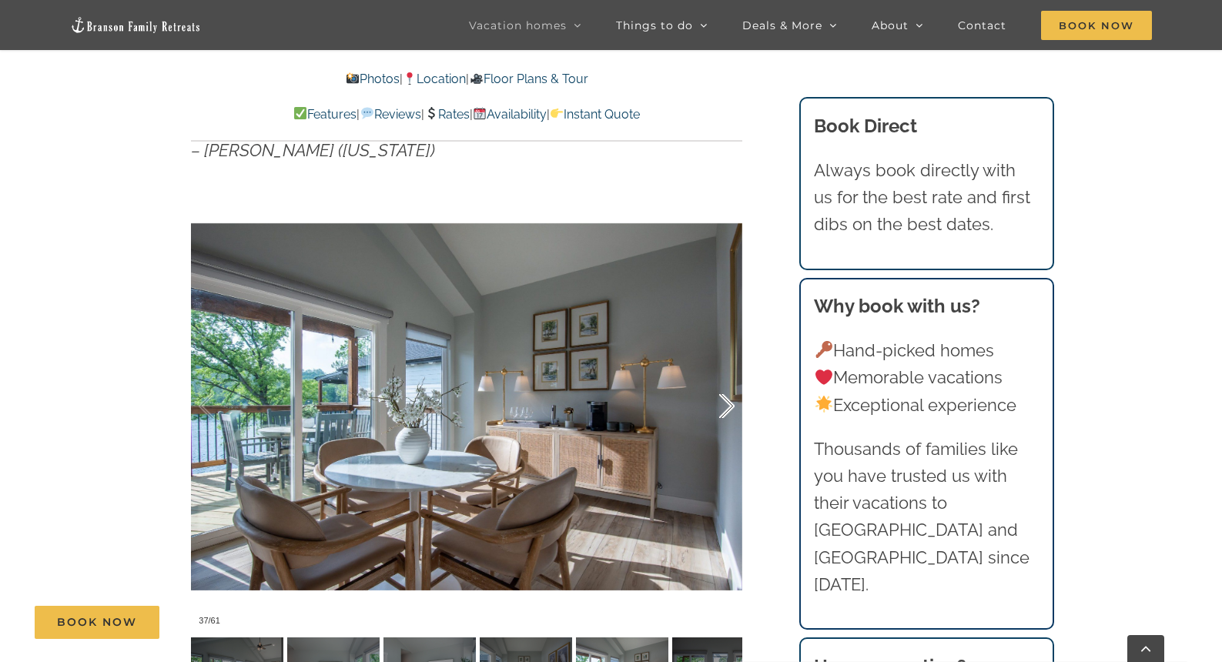
click at [731, 410] on div at bounding box center [711, 406] width 48 height 95
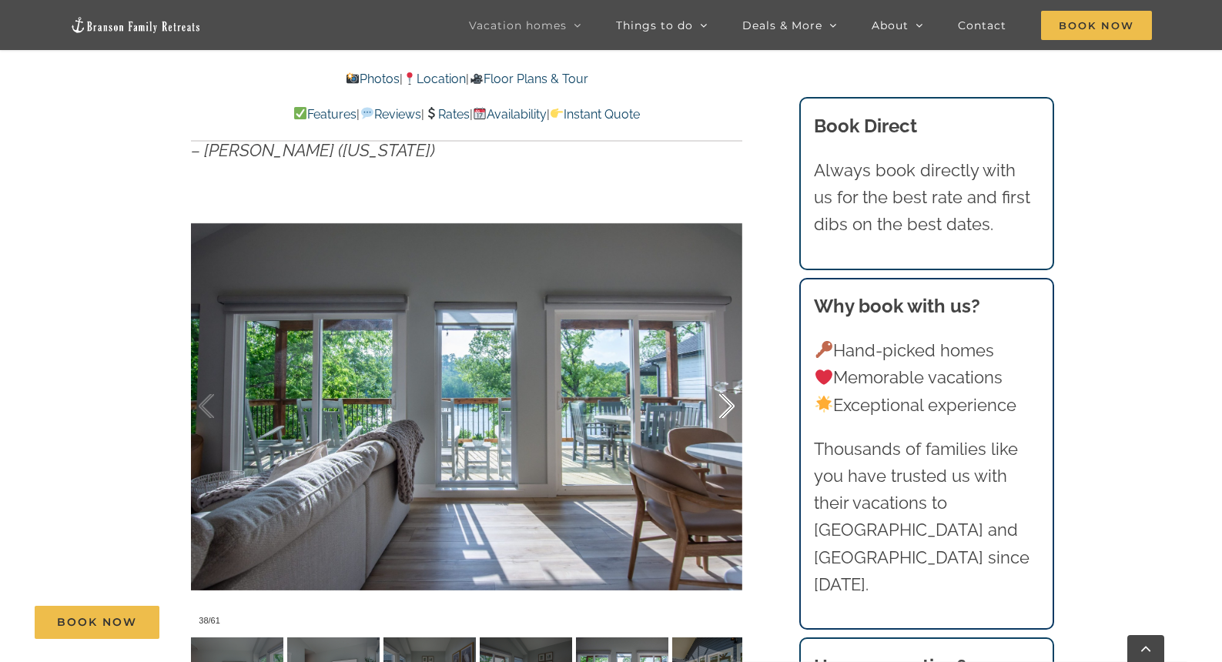
click at [731, 410] on div at bounding box center [711, 406] width 48 height 95
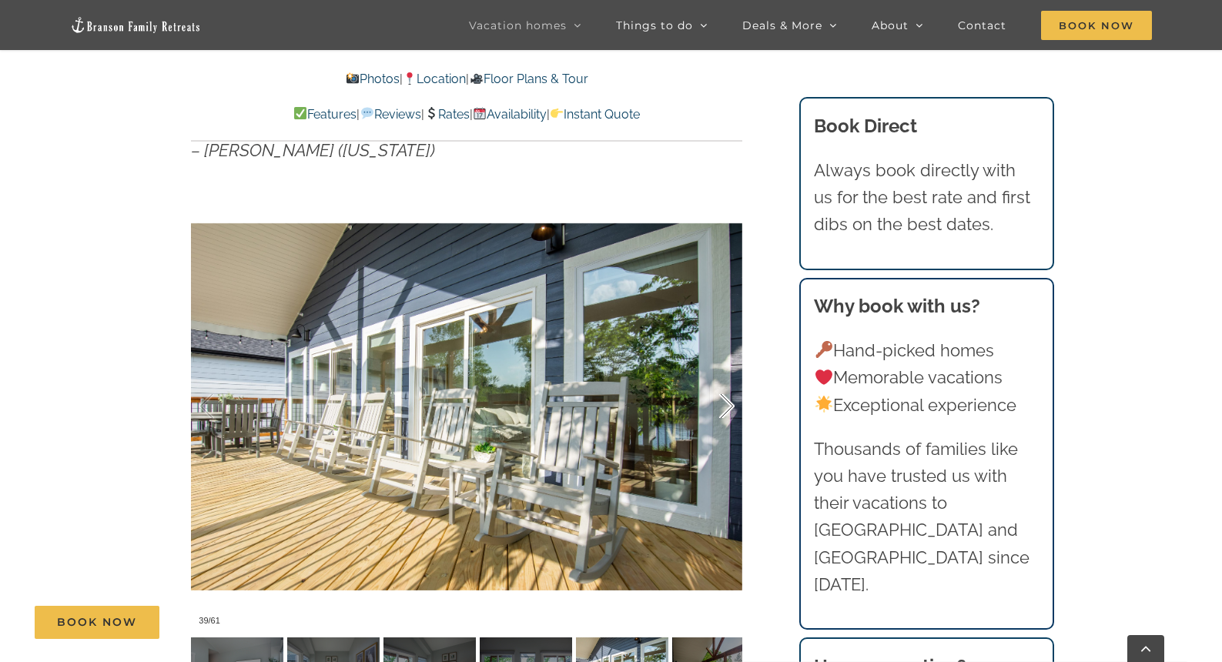
click at [731, 410] on div at bounding box center [711, 406] width 48 height 95
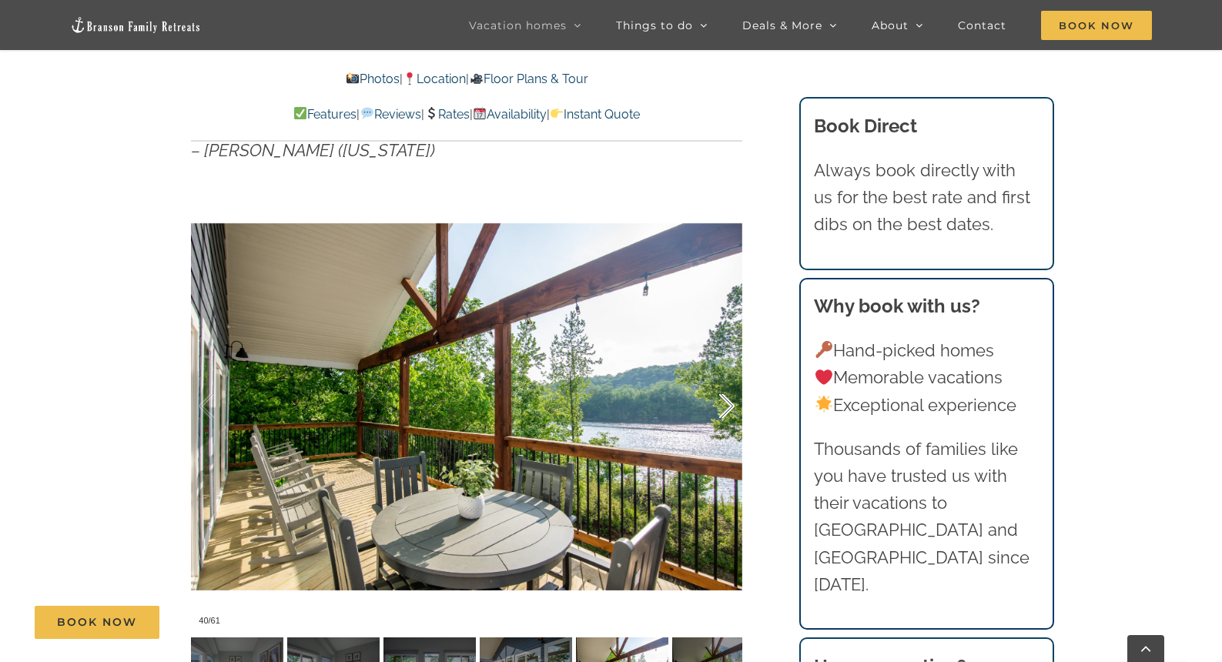
click at [731, 410] on div at bounding box center [711, 406] width 48 height 95
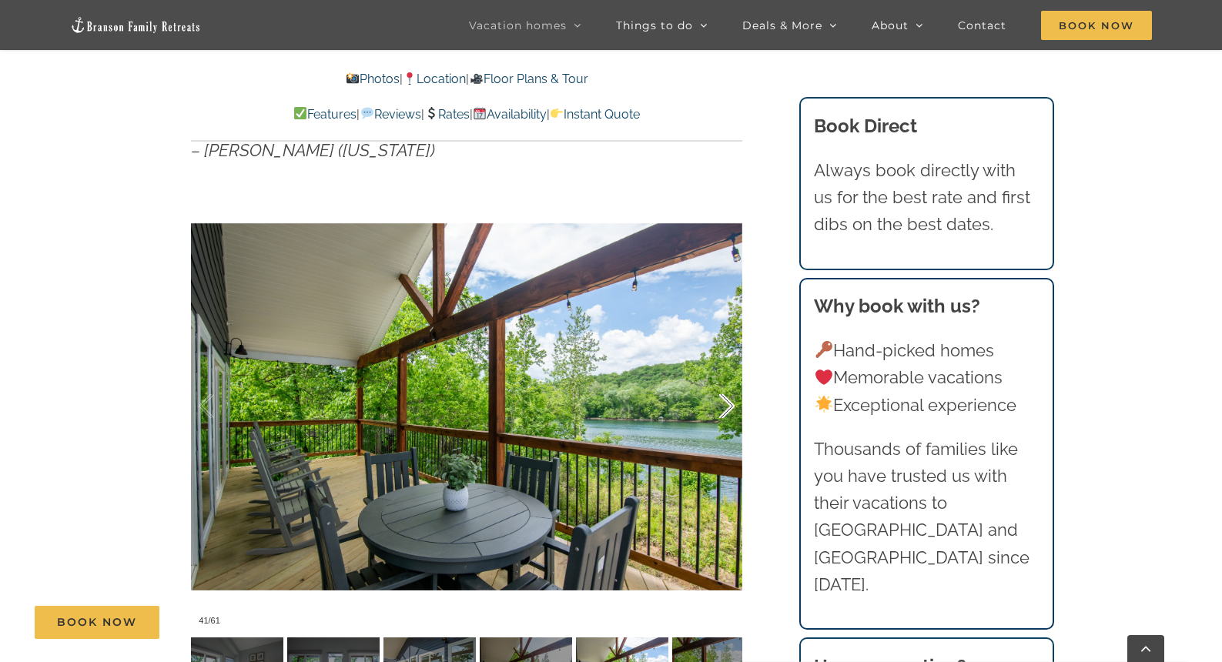
click at [731, 410] on div at bounding box center [711, 406] width 48 height 95
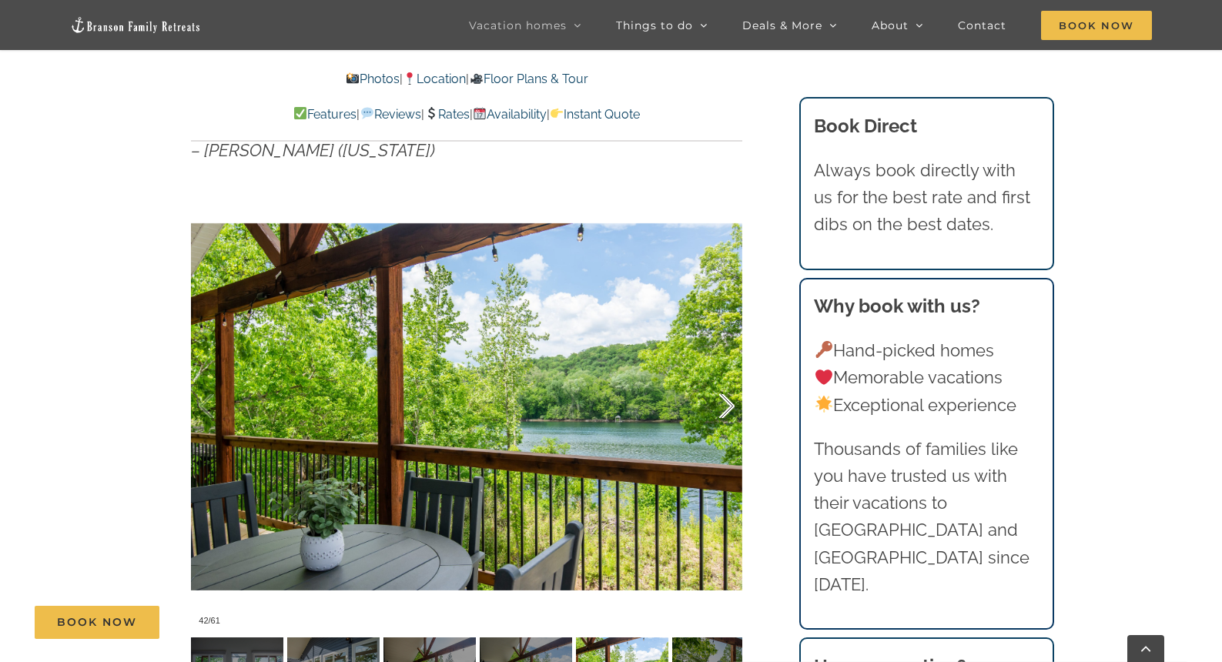
click at [731, 410] on div at bounding box center [711, 406] width 48 height 95
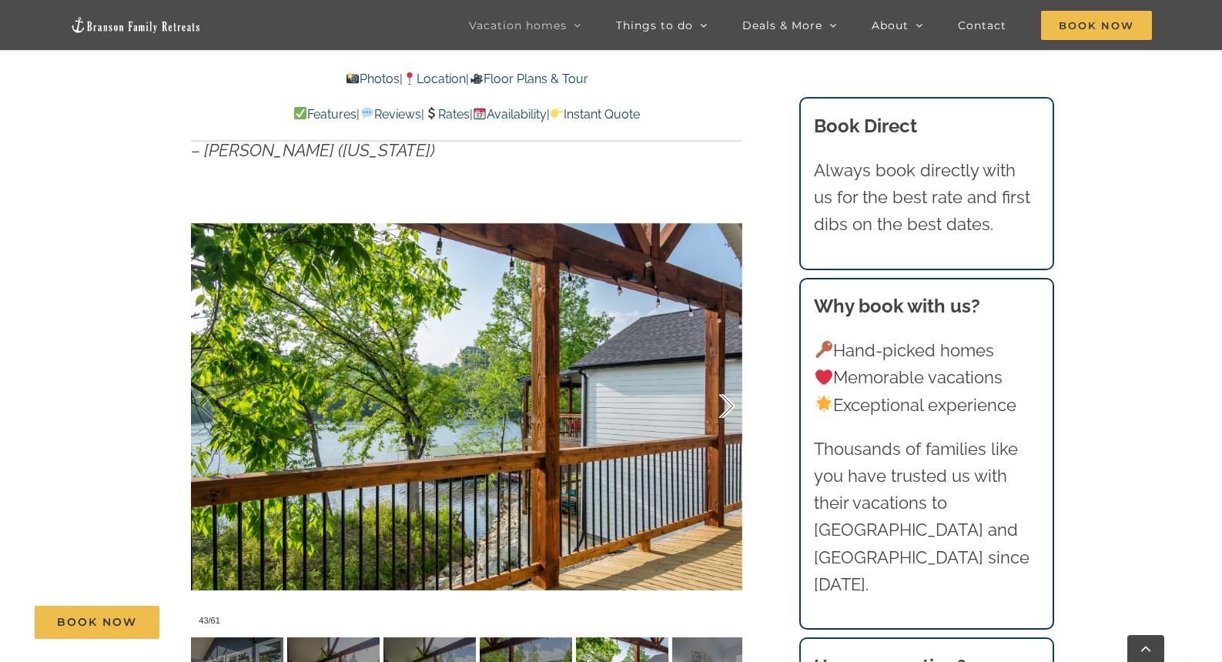
click at [731, 410] on div at bounding box center [711, 406] width 48 height 95
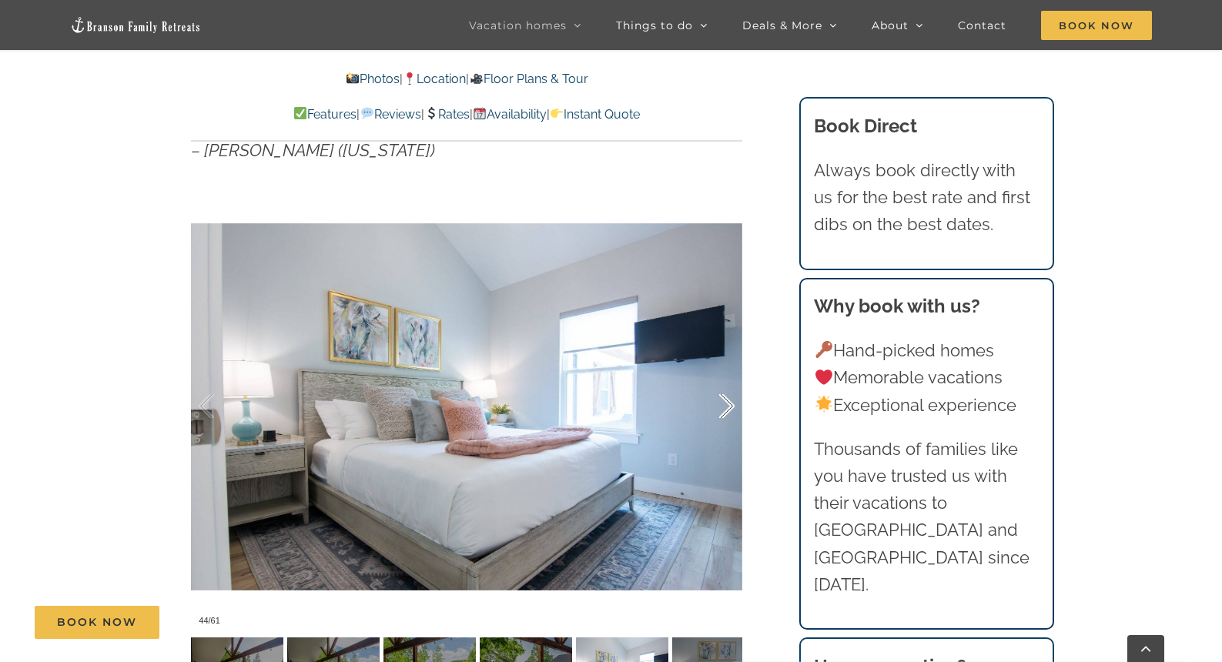
click at [731, 410] on div at bounding box center [711, 406] width 48 height 95
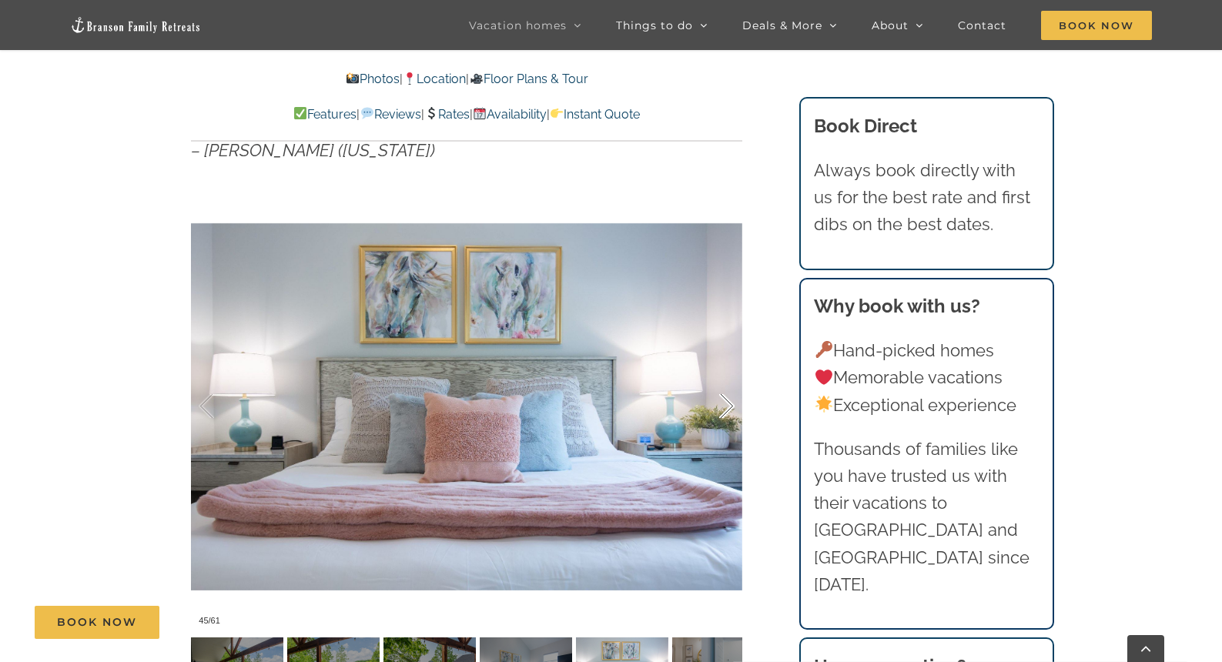
click at [731, 410] on div at bounding box center [711, 406] width 48 height 95
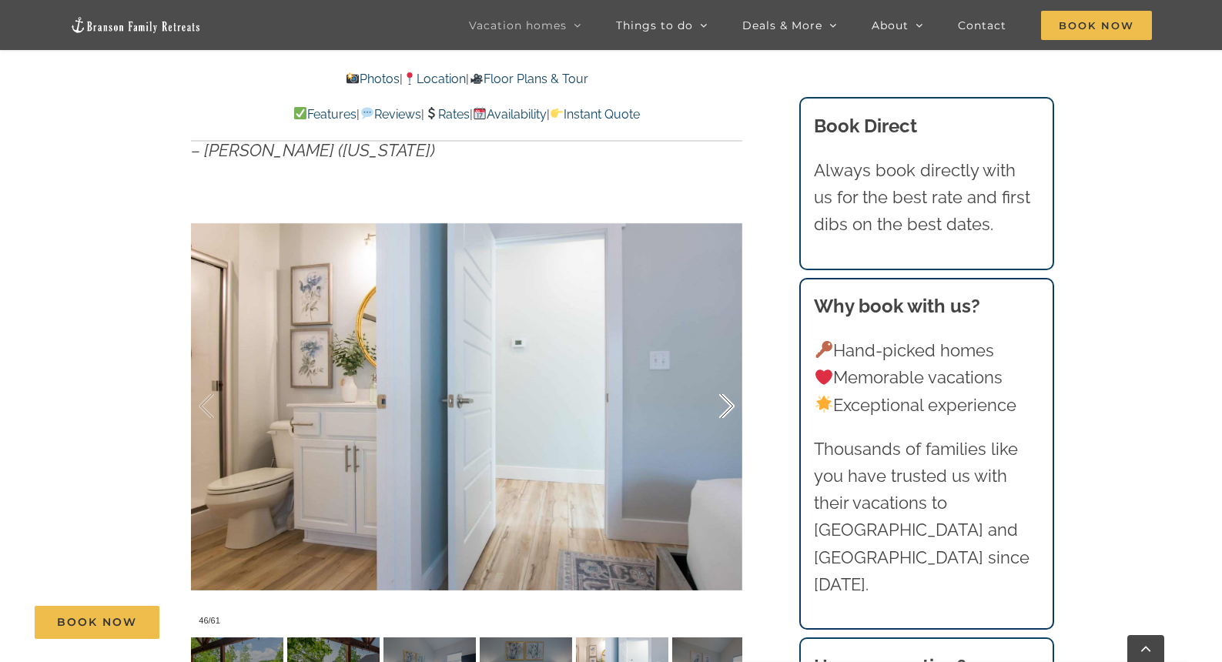
click at [731, 410] on div at bounding box center [711, 406] width 48 height 95
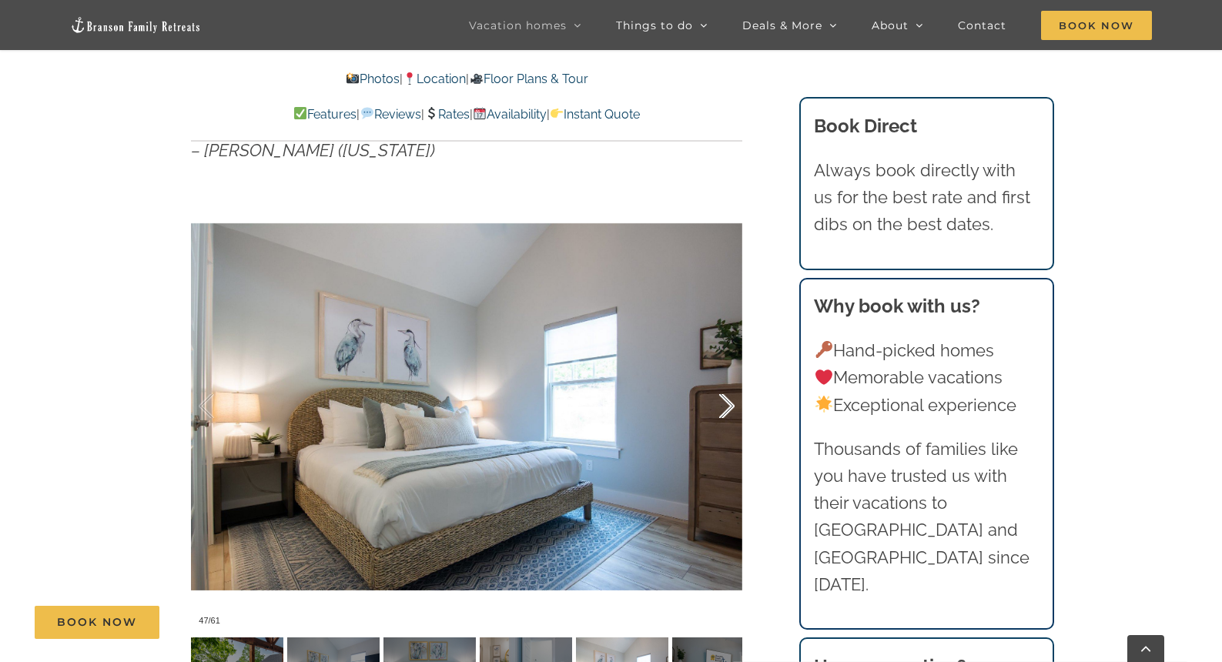
click at [731, 410] on div at bounding box center [711, 406] width 48 height 95
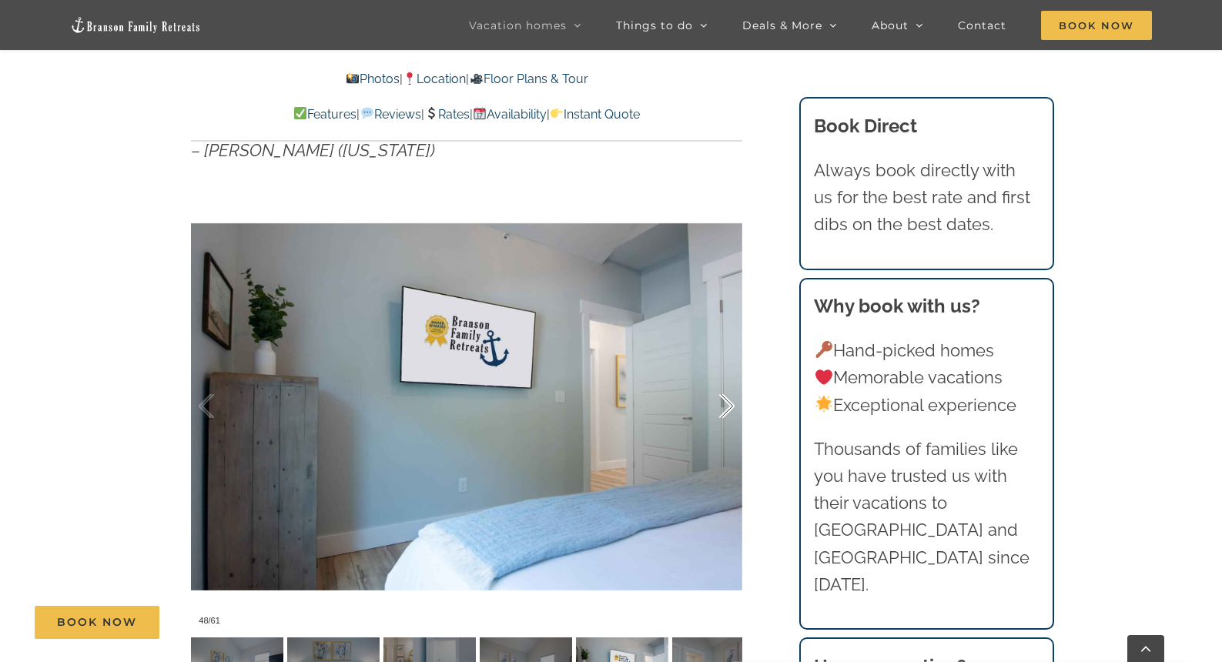
click at [731, 410] on div at bounding box center [711, 406] width 48 height 95
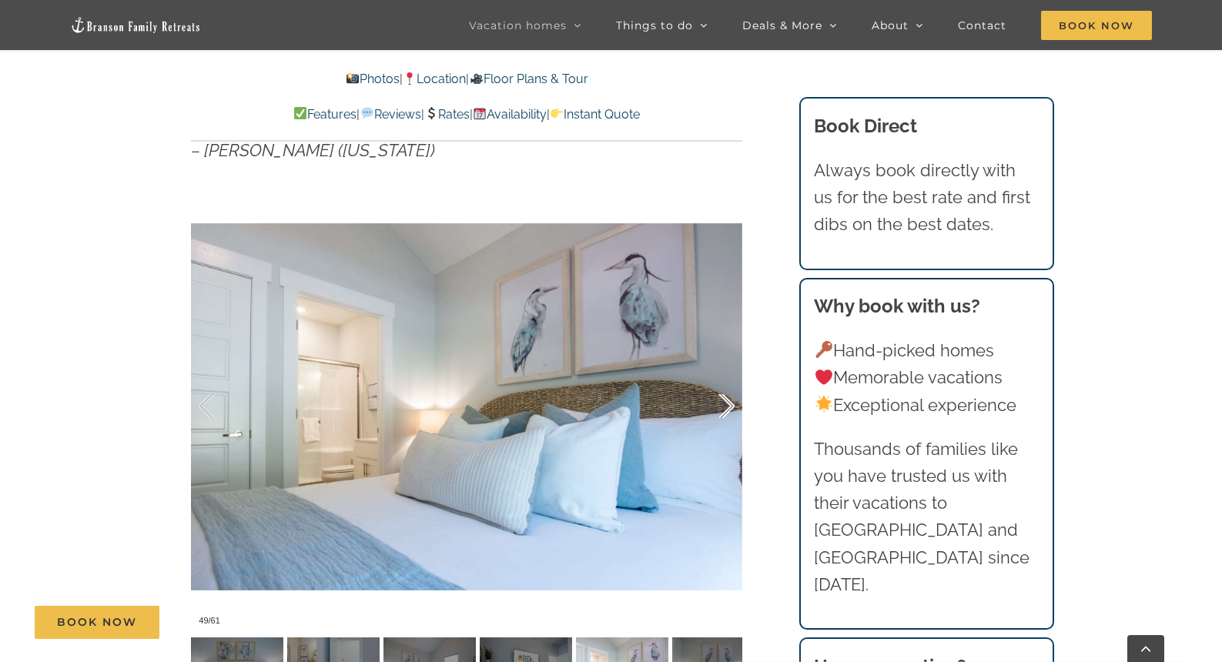
click at [731, 410] on div at bounding box center [711, 406] width 48 height 95
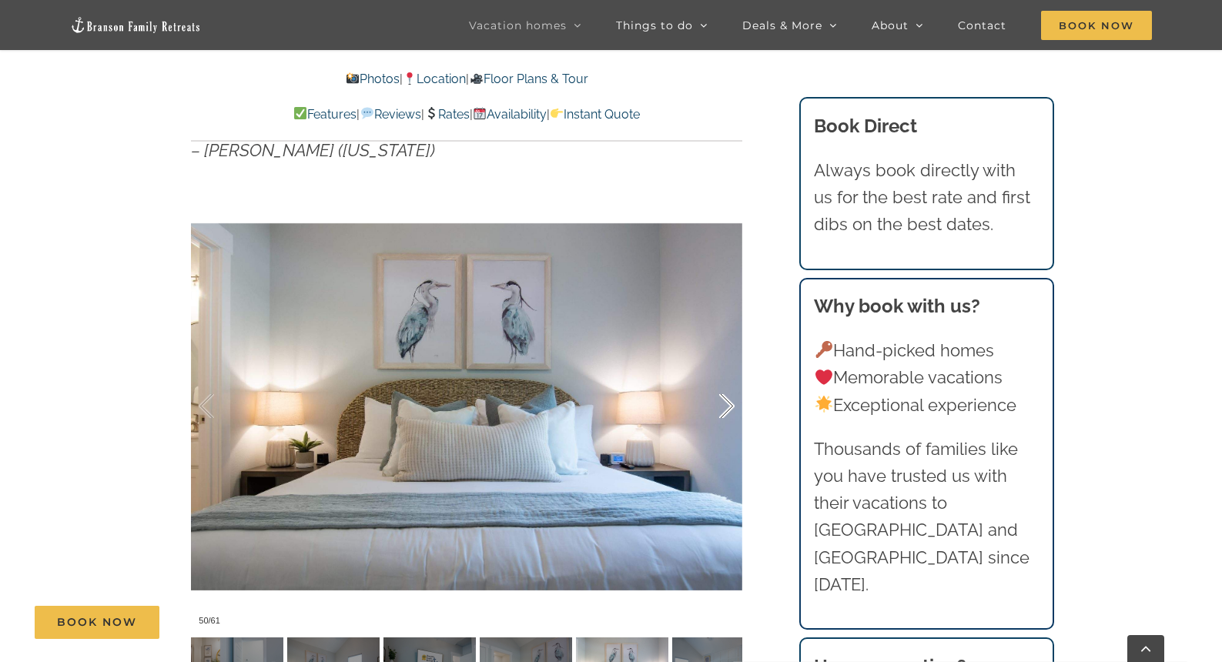
click at [731, 410] on div at bounding box center [711, 406] width 48 height 95
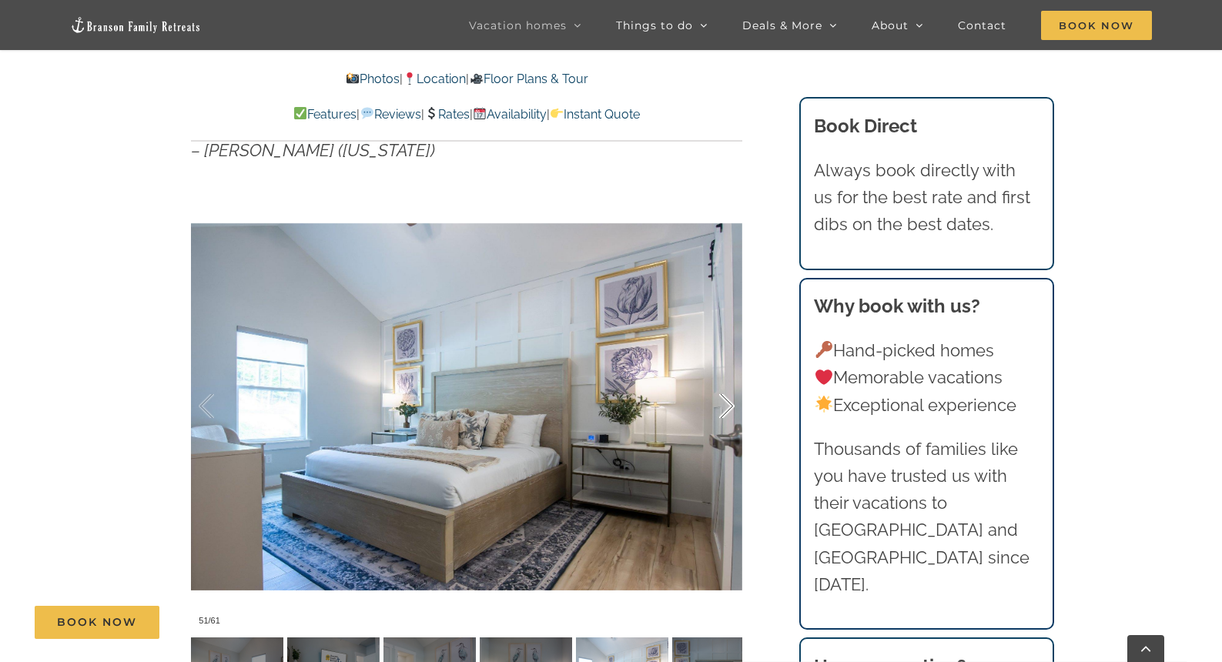
click at [731, 410] on div at bounding box center [711, 406] width 48 height 95
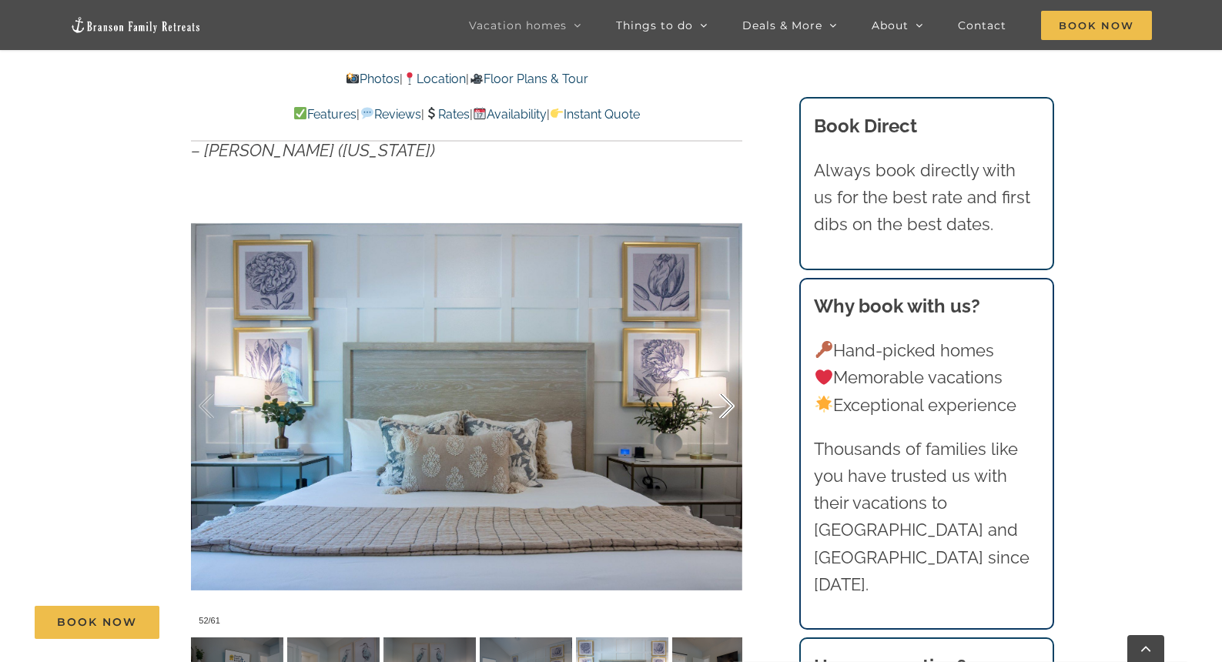
click at [731, 410] on div at bounding box center [711, 406] width 48 height 95
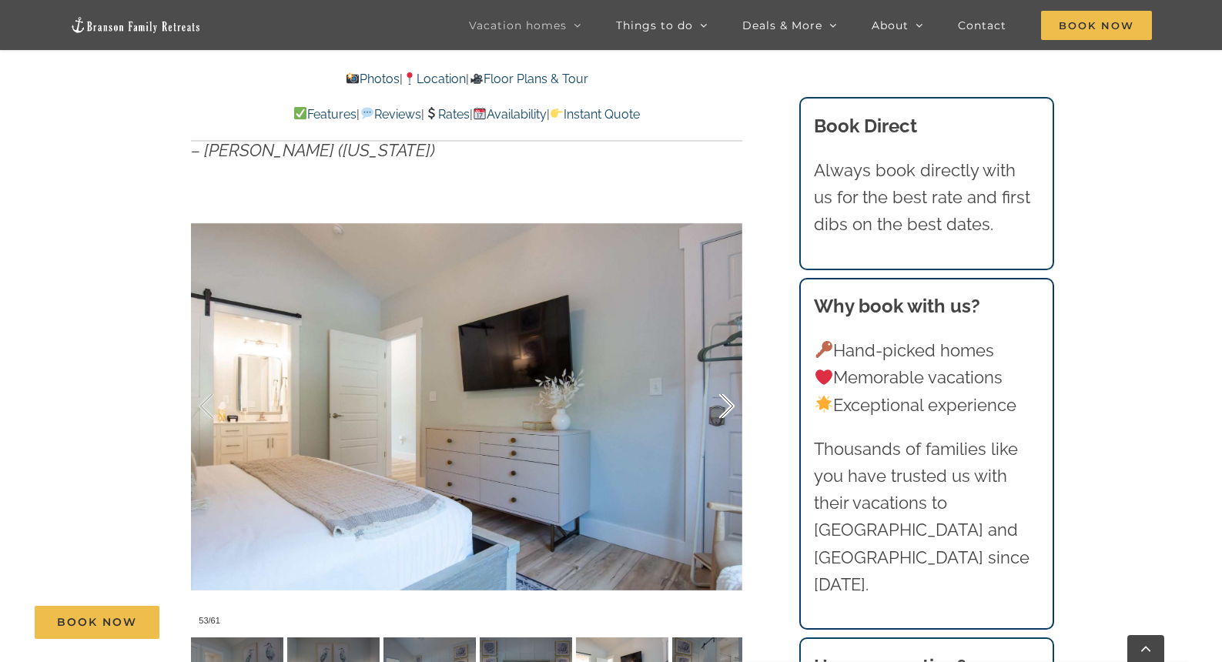
click at [731, 410] on div at bounding box center [711, 406] width 48 height 95
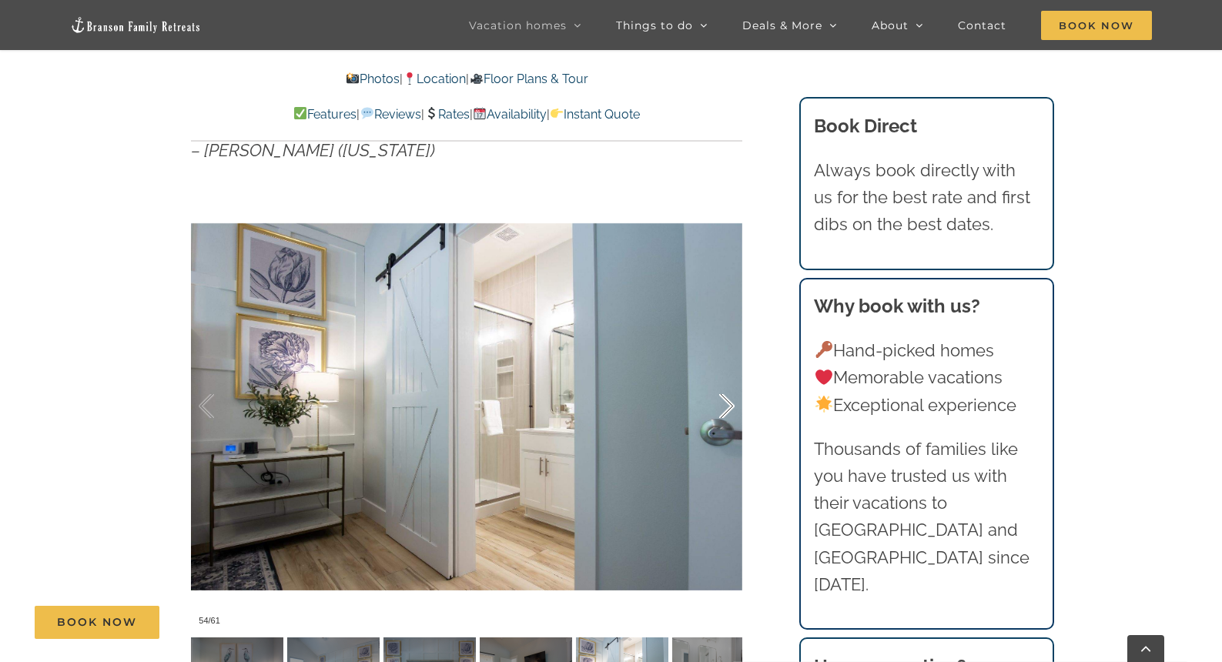
click at [731, 410] on div at bounding box center [711, 406] width 48 height 95
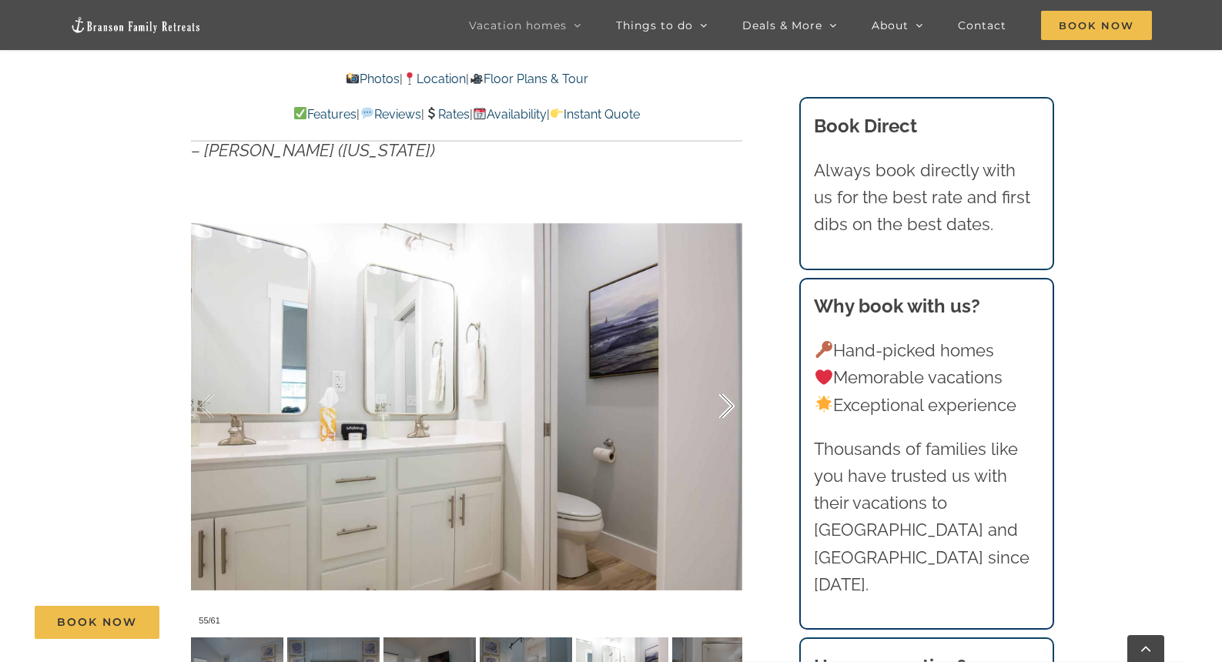
click at [731, 410] on div at bounding box center [711, 406] width 48 height 95
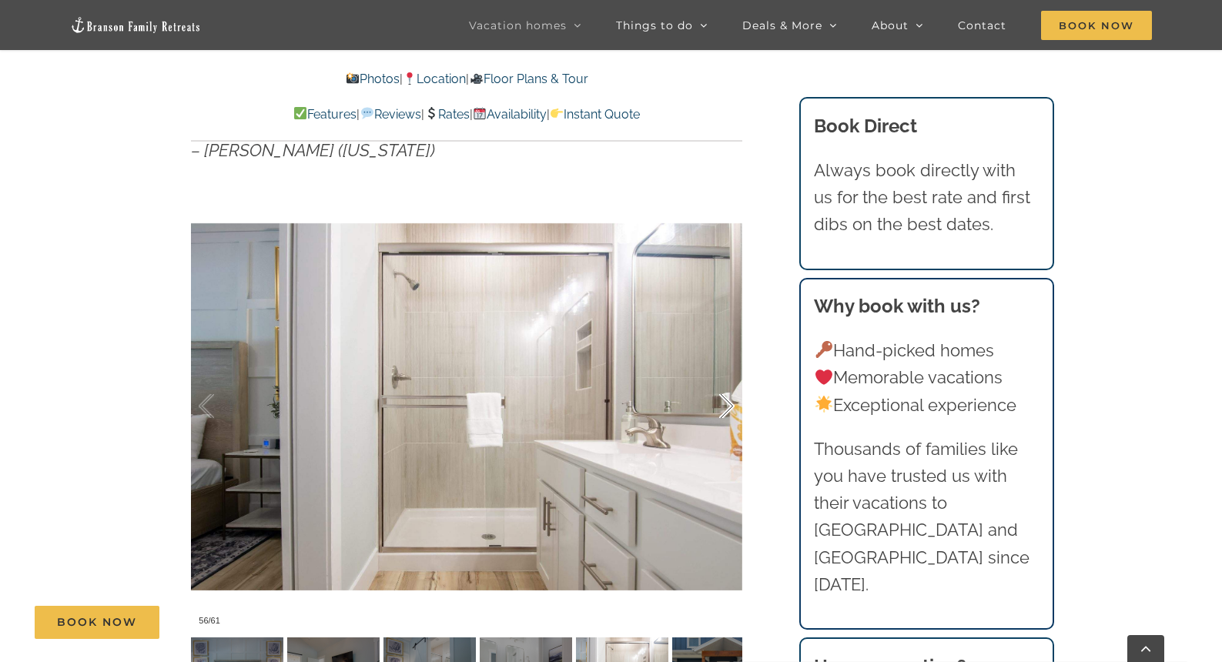
click at [731, 410] on div at bounding box center [711, 406] width 48 height 95
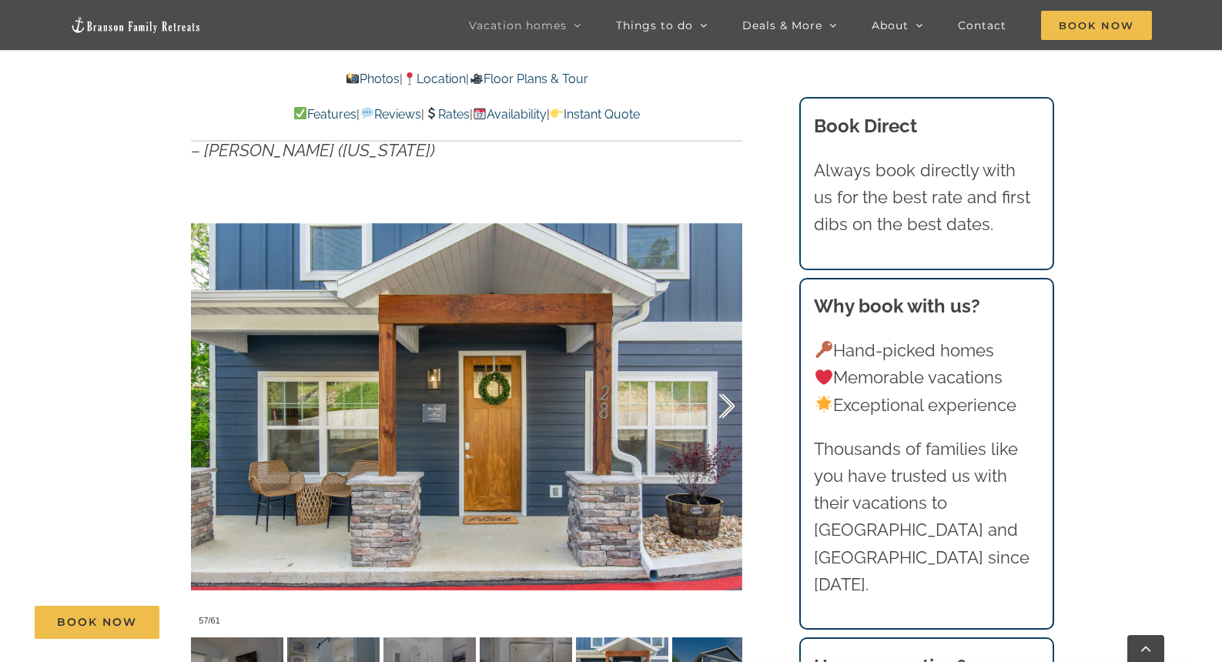
click at [731, 410] on div at bounding box center [711, 406] width 48 height 95
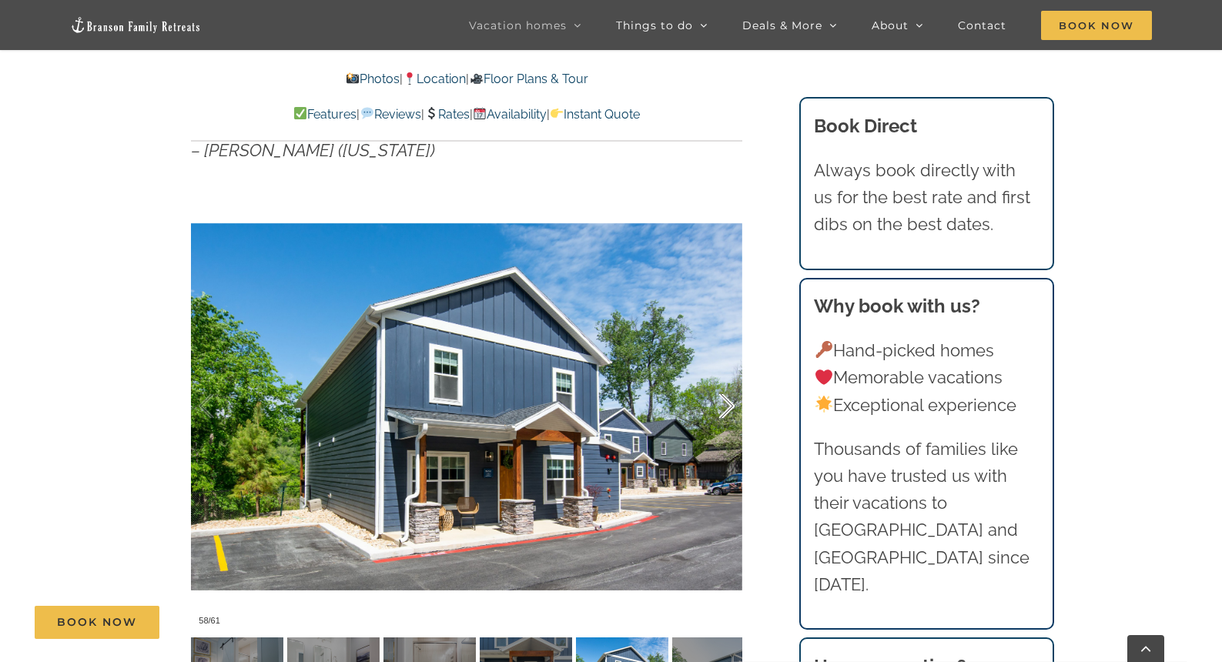
click at [731, 410] on div at bounding box center [711, 406] width 48 height 95
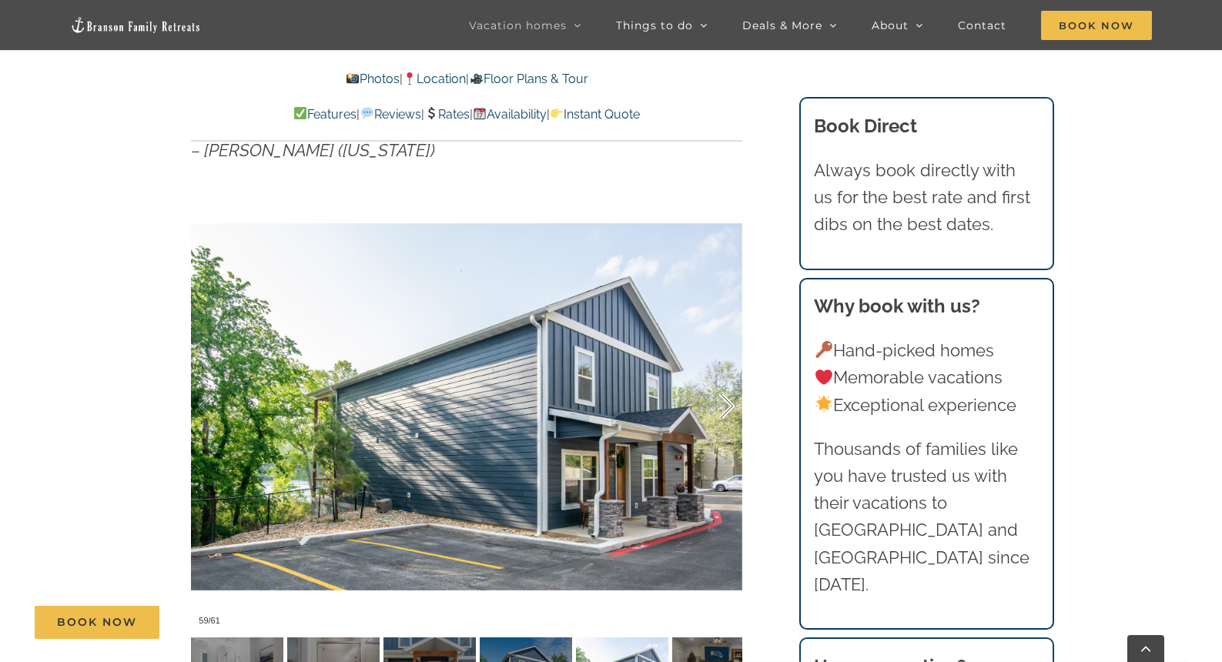
click at [731, 410] on div at bounding box center [711, 406] width 48 height 95
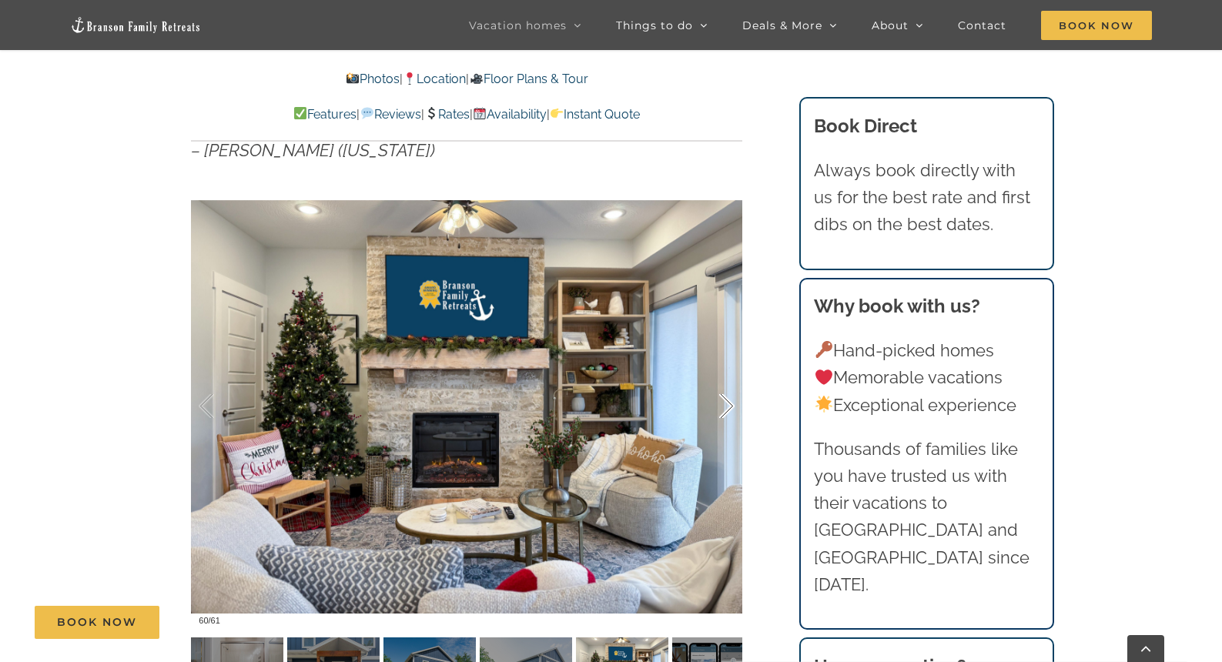
click at [731, 410] on div at bounding box center [711, 406] width 48 height 95
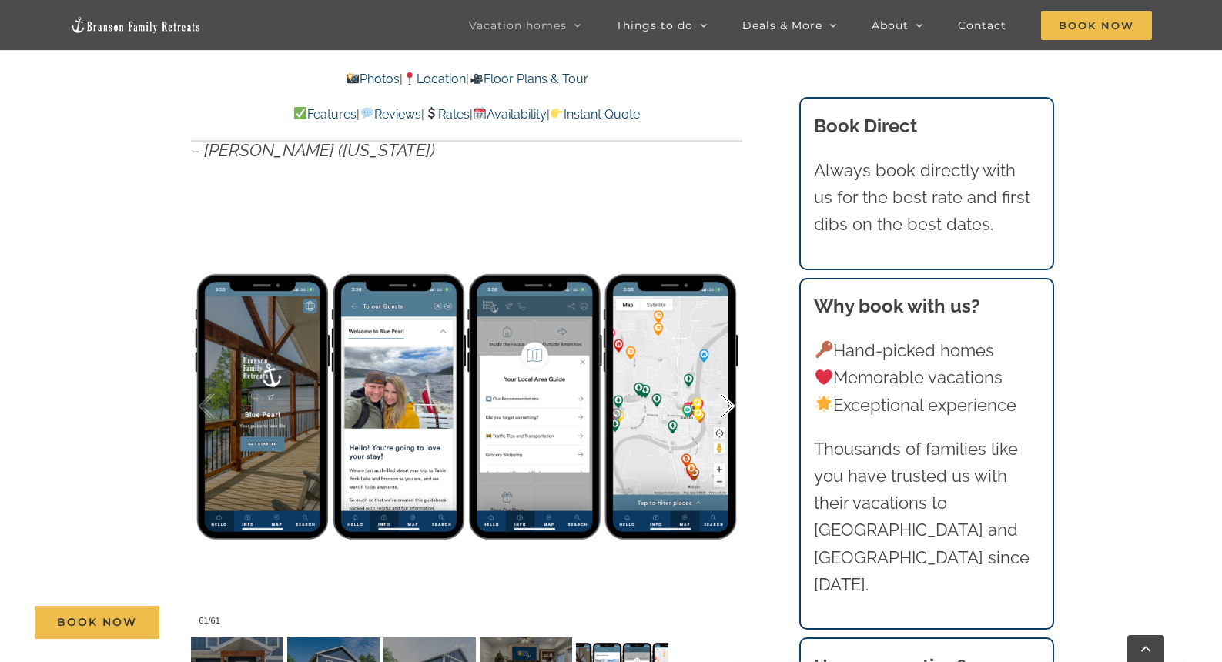
click at [731, 410] on div at bounding box center [711, 406] width 48 height 95
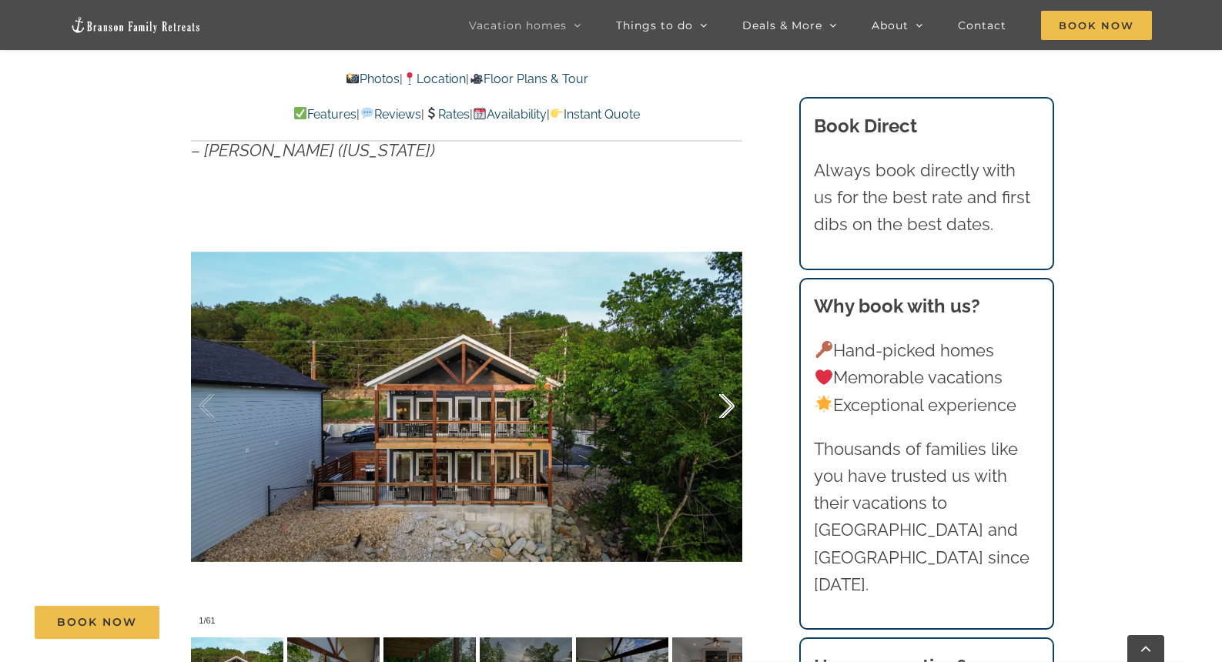
click at [731, 410] on div at bounding box center [711, 406] width 48 height 95
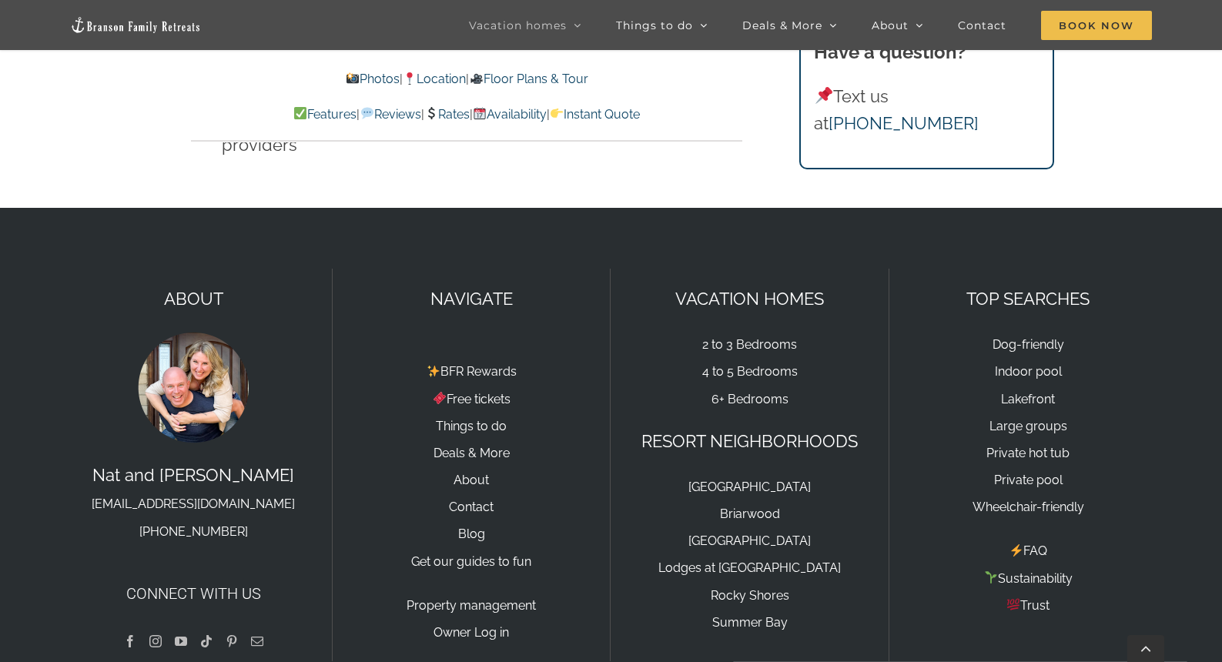
scroll to position [10672, 0]
